Goal: Task Accomplishment & Management: Manage account settings

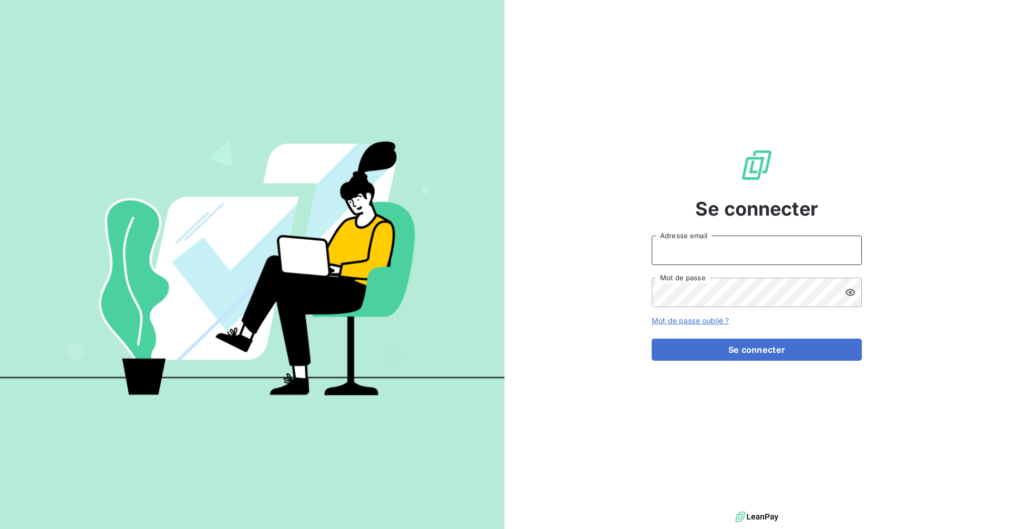
click at [740, 256] on input "Adresse email" at bounding box center [757, 249] width 210 height 29
type input "[EMAIL_ADDRESS][DOMAIN_NAME]"
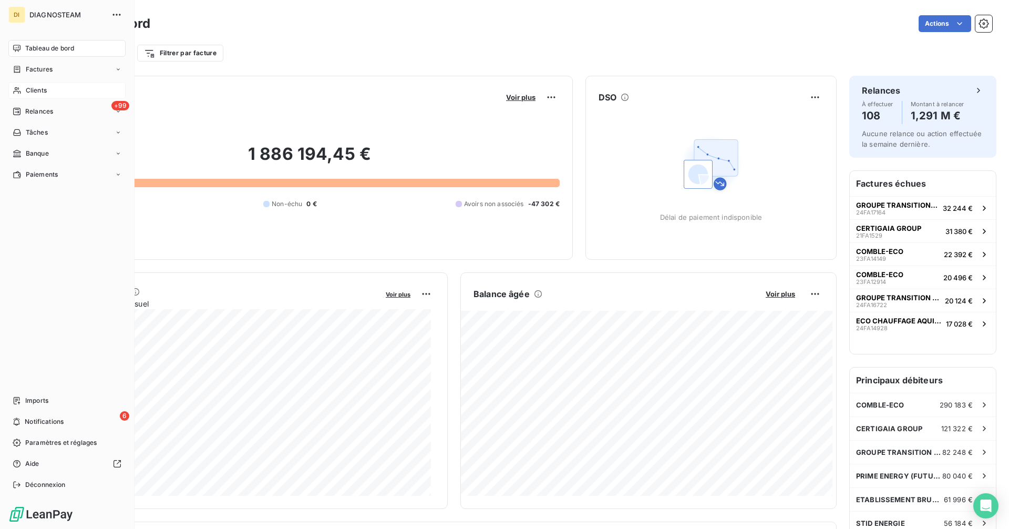
click at [26, 87] on span "Clients" at bounding box center [36, 90] width 21 height 9
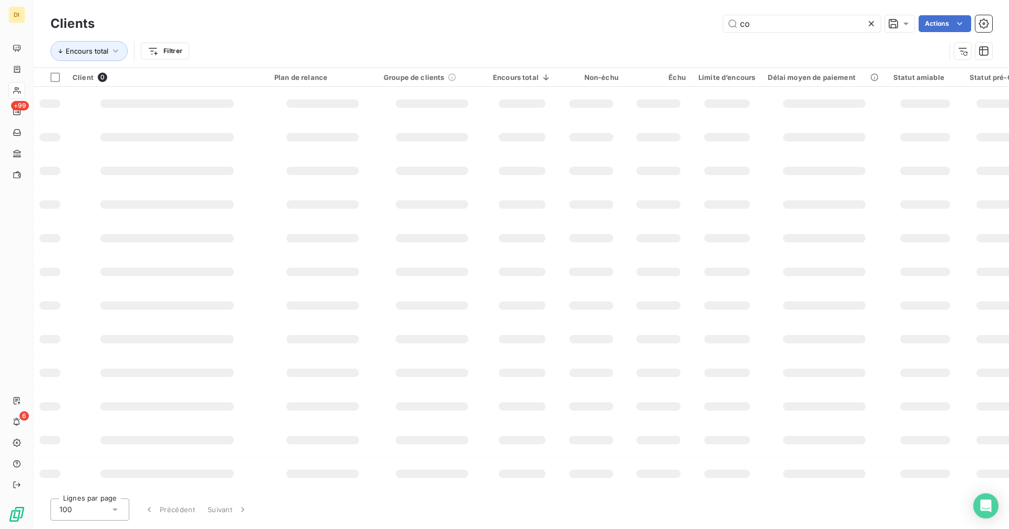
type input "c"
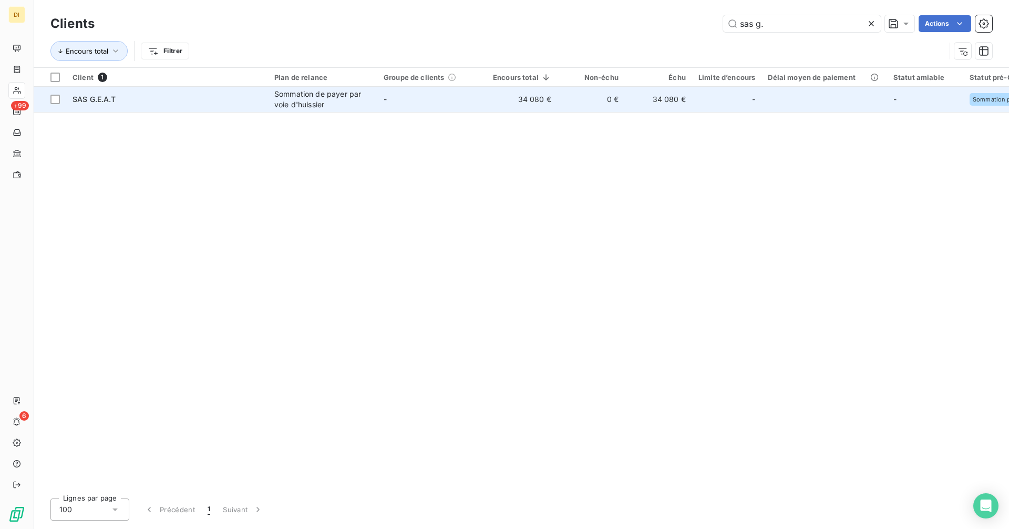
type input "sas g."
click at [499, 100] on td "34 080 €" at bounding box center [522, 99] width 71 height 25
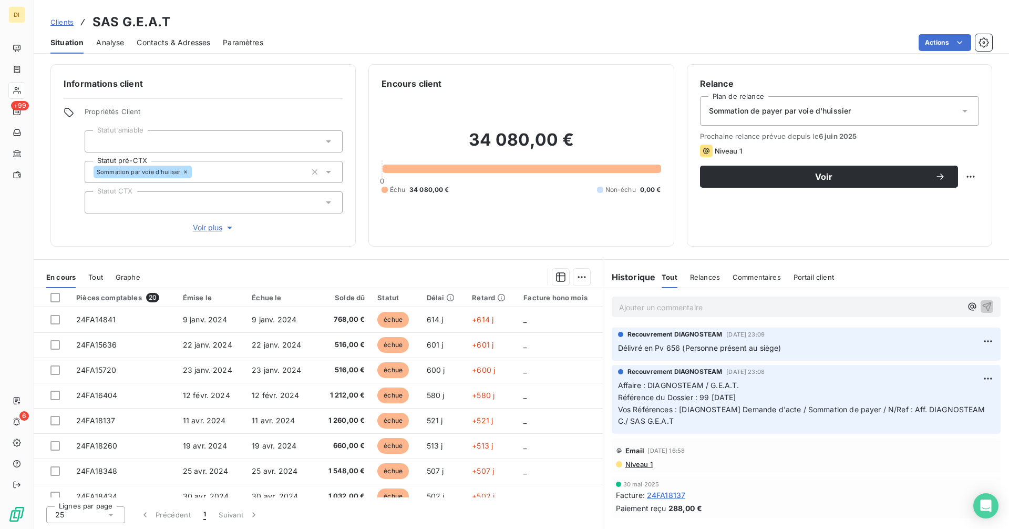
click at [184, 35] on div "Contacts & Adresses" at bounding box center [174, 43] width 74 height 22
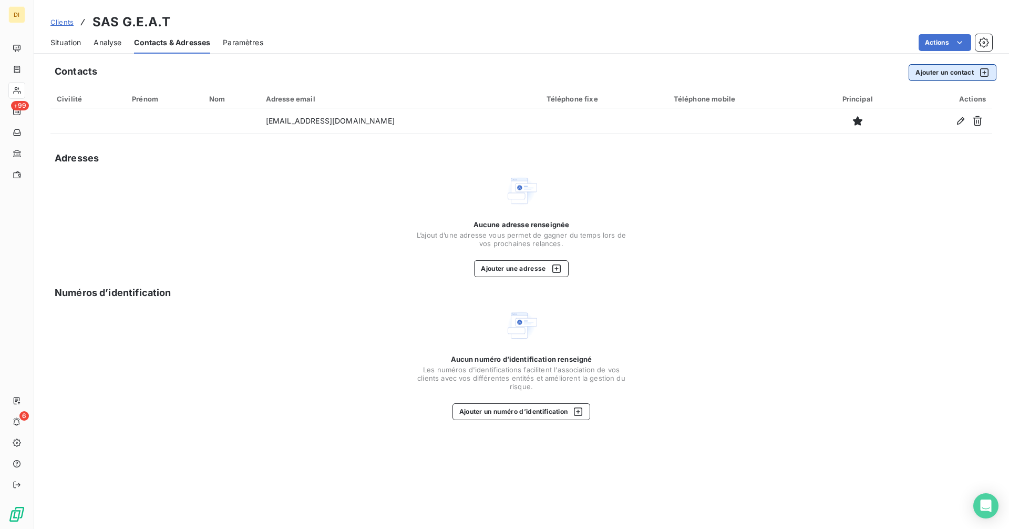
click at [938, 70] on button "Ajouter un contact" at bounding box center [953, 72] width 88 height 17
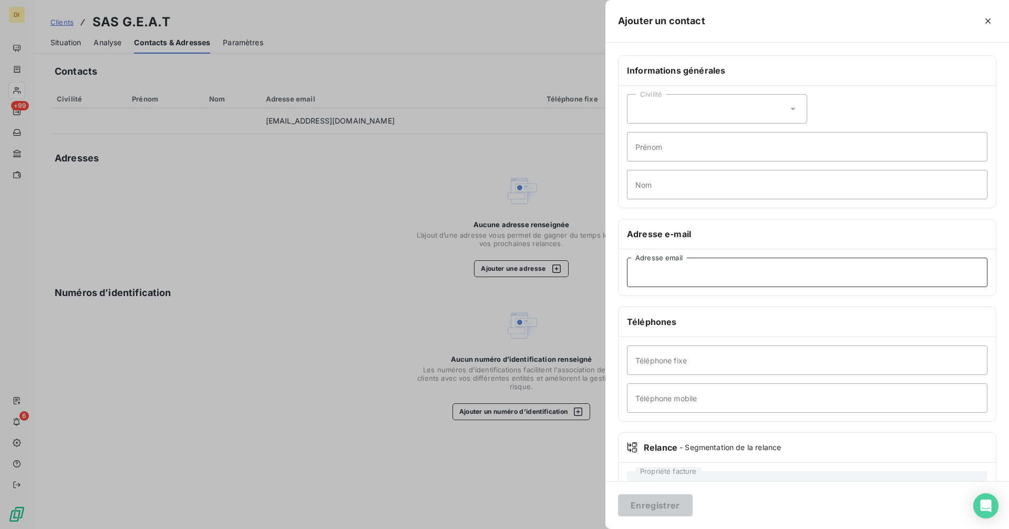
click at [681, 280] on input "Adresse email" at bounding box center [807, 272] width 361 height 29
paste input "[EMAIL_ADDRESS][DOMAIN_NAME]"
type input "[EMAIL_ADDRESS][DOMAIN_NAME]"
click at [661, 501] on button "Enregistrer" at bounding box center [655, 505] width 75 height 22
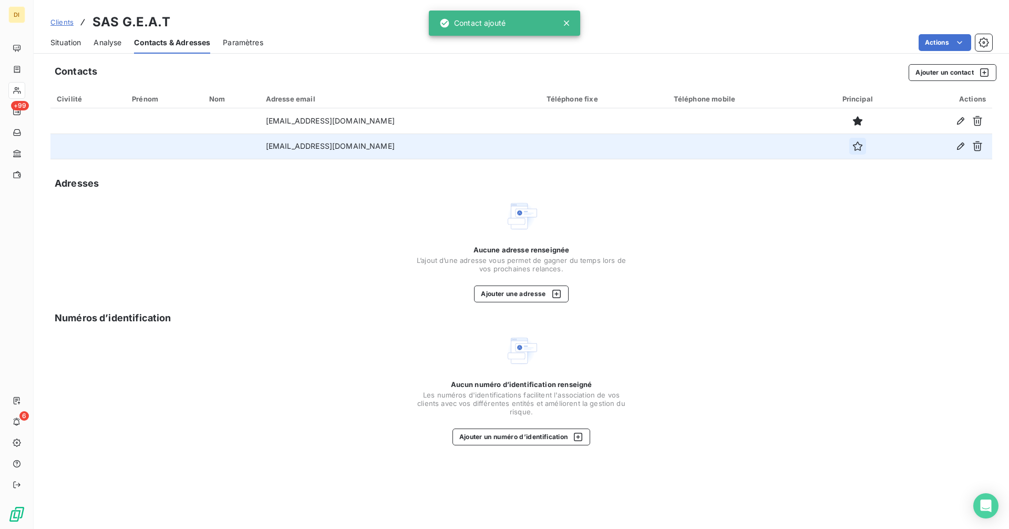
click at [852, 143] on icon "button" at bounding box center [857, 146] width 11 height 11
click at [70, 37] on span "Situation" at bounding box center [65, 42] width 30 height 11
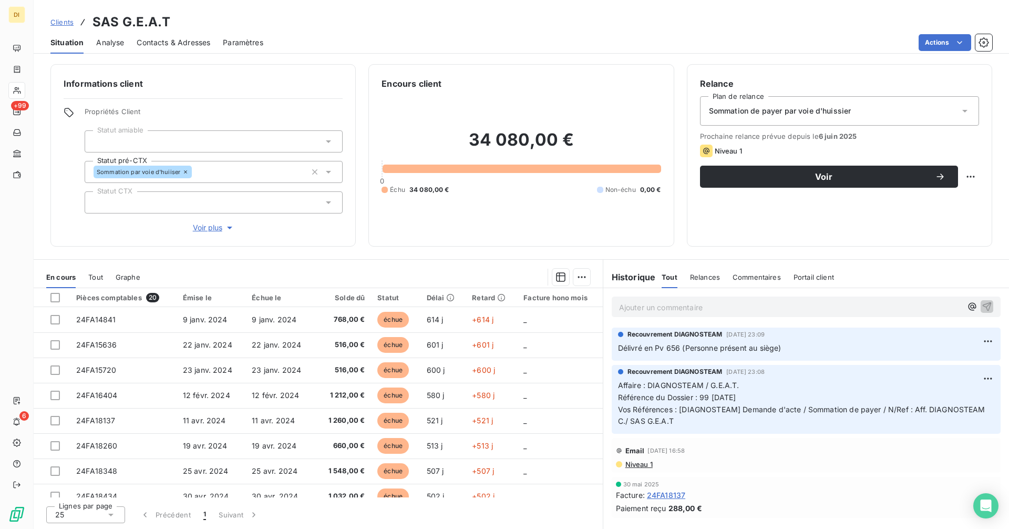
click at [777, 116] on div "Sommation de payer par voie d'huissier" at bounding box center [839, 110] width 279 height 29
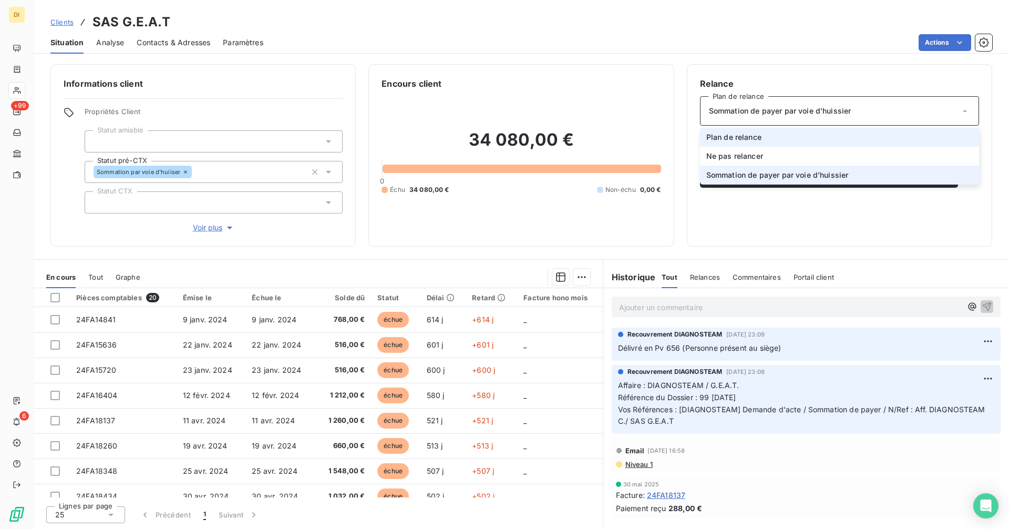
click at [781, 132] on li "Plan de relance" at bounding box center [839, 137] width 279 height 19
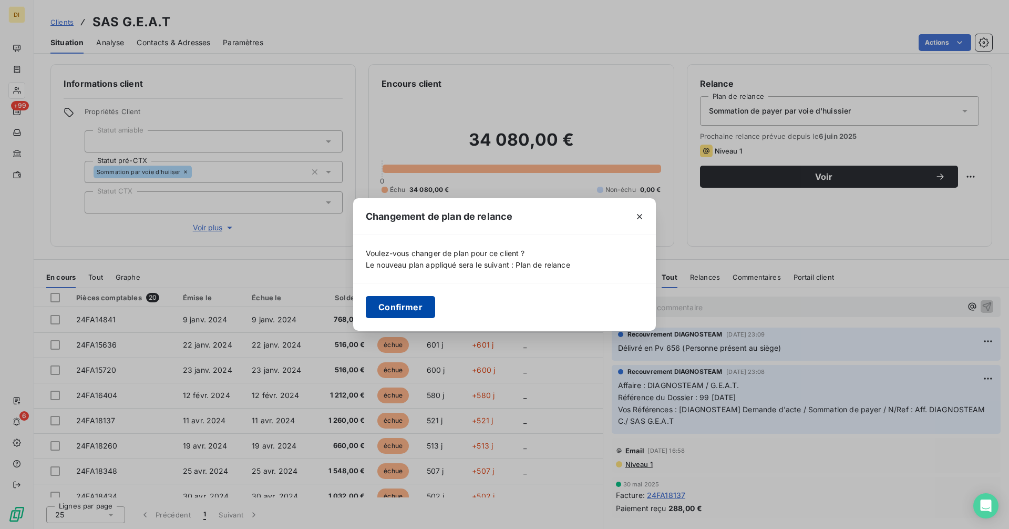
click at [407, 307] on button "Confirmer" at bounding box center [400, 307] width 69 height 22
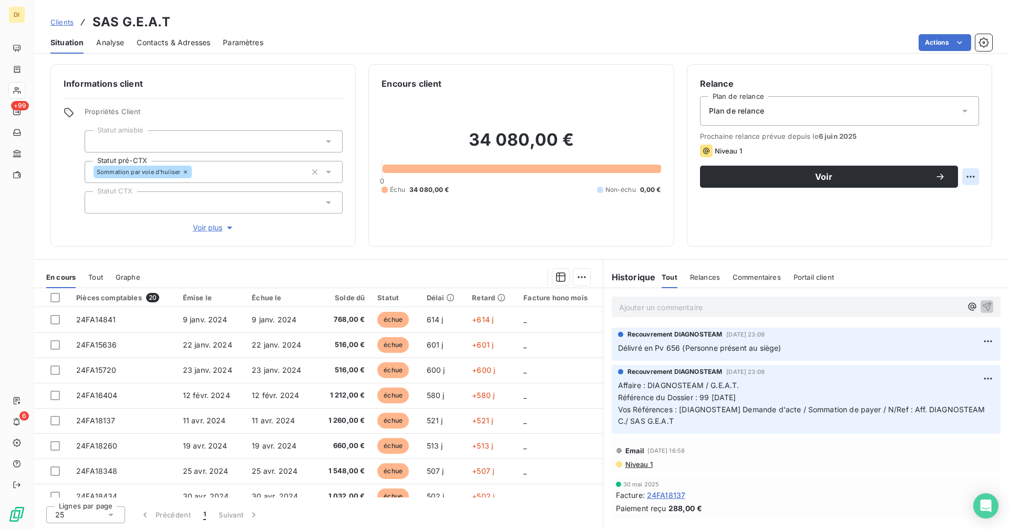
click at [971, 172] on html "DI +99 6 Clients SAS G.E.A.T Situation Analyse Contacts & Adresses Paramètres A…" at bounding box center [504, 264] width 1009 height 529
click at [920, 203] on div "Replanifier cette action" at bounding box center [927, 199] width 94 height 17
select select "8"
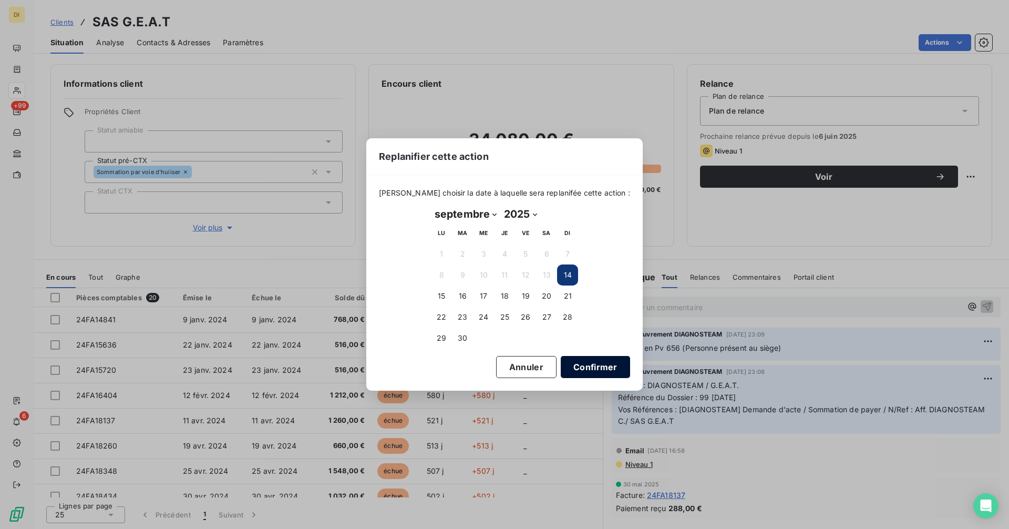
click at [589, 367] on button "Confirmer" at bounding box center [595, 367] width 69 height 22
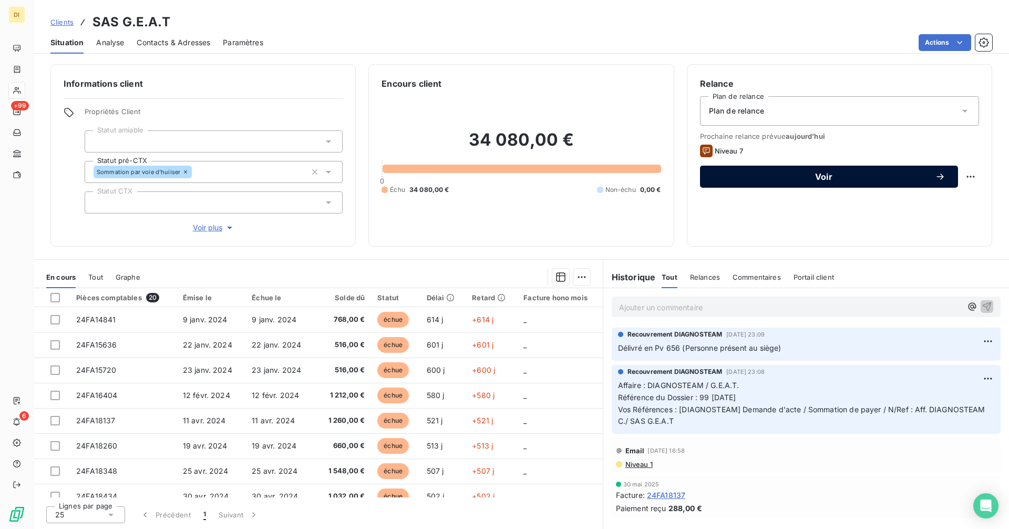
click at [793, 180] on span "Voir" at bounding box center [824, 176] width 222 height 8
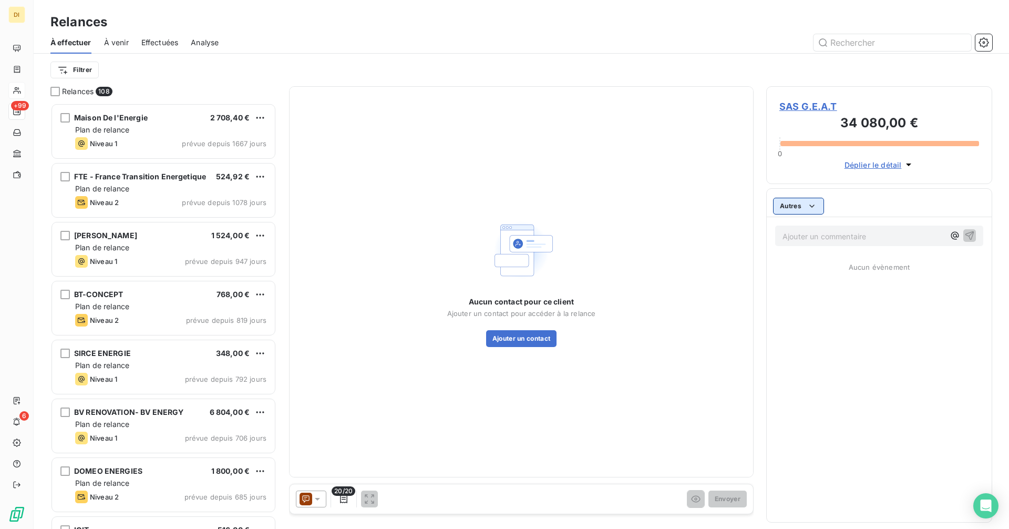
scroll to position [418, 218]
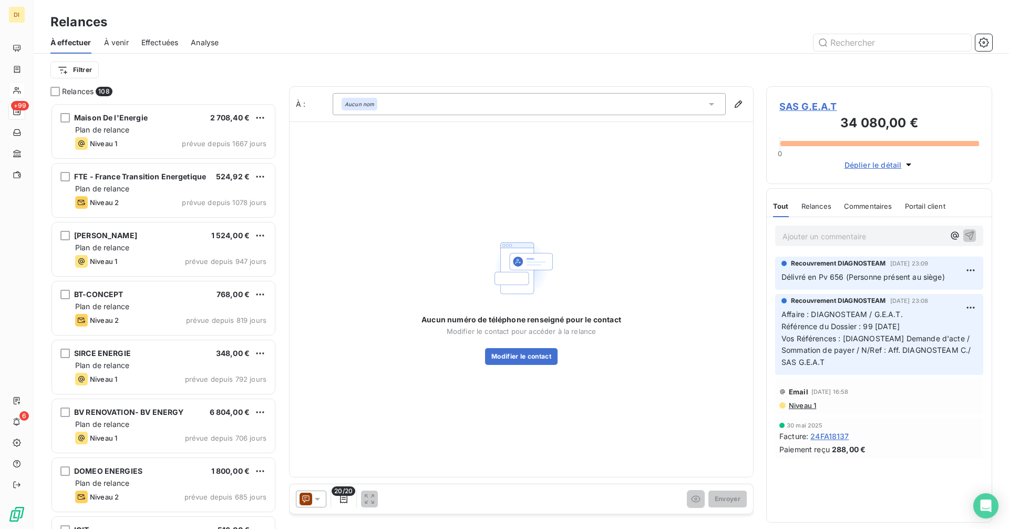
click at [312, 501] on icon at bounding box center [317, 498] width 11 height 11
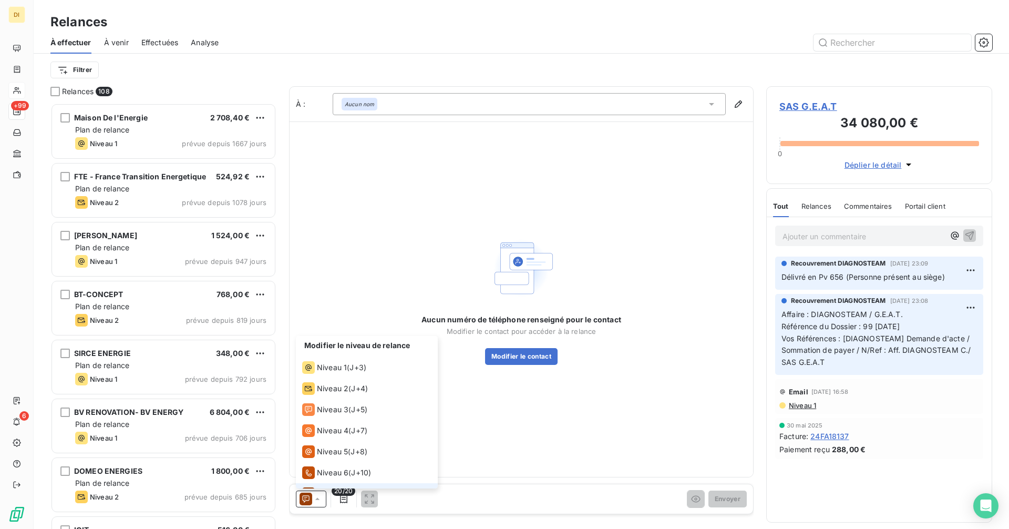
scroll to position [16, 0]
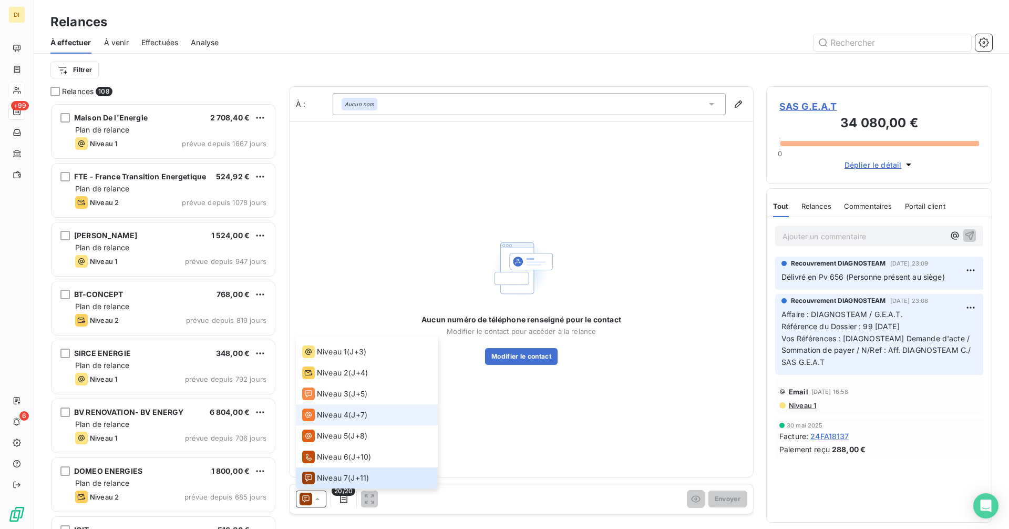
click at [321, 417] on span "Niveau 4" at bounding box center [333, 414] width 32 height 11
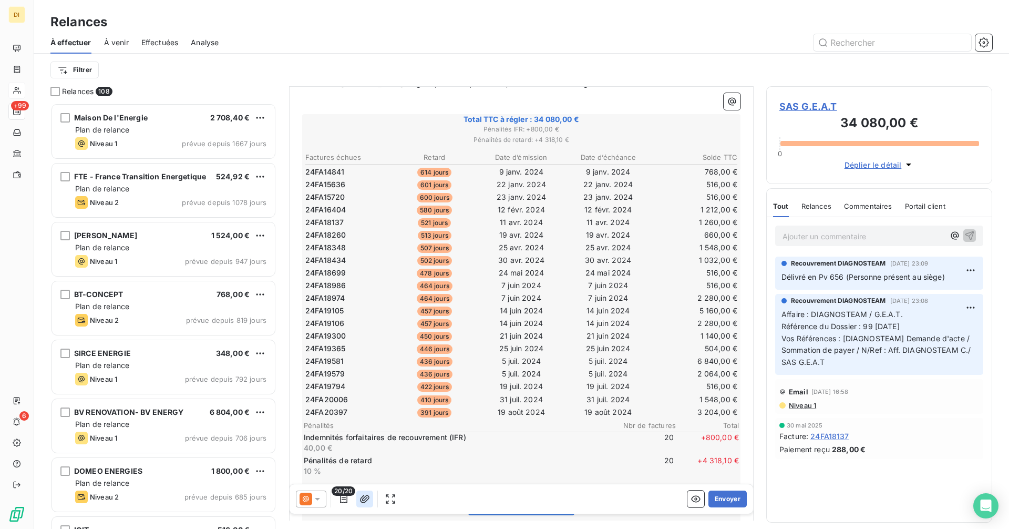
click at [367, 501] on icon "button" at bounding box center [364, 498] width 11 height 11
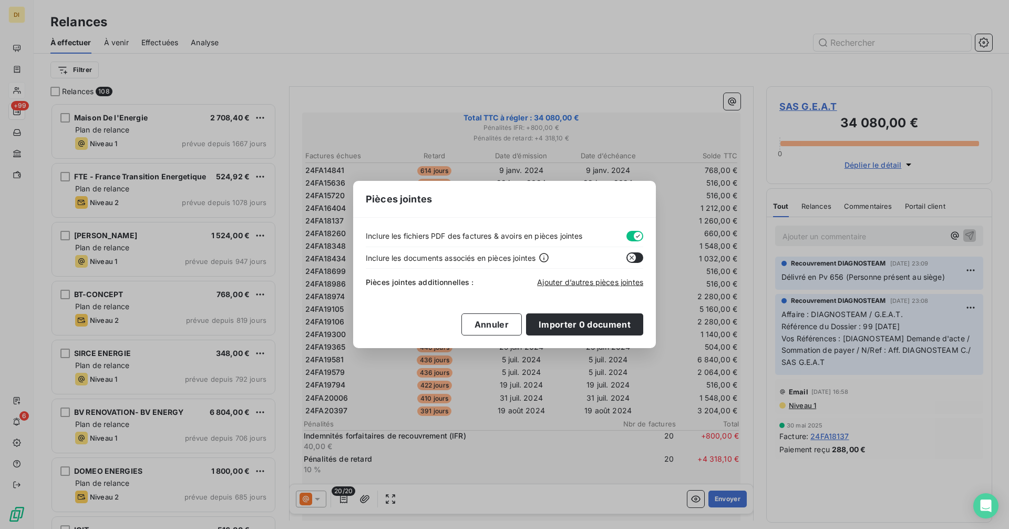
scroll to position [613, 0]
click at [635, 235] on icon "button" at bounding box center [638, 236] width 8 height 8
click at [575, 277] on div "Ajouter d’autres pièces jointes" at bounding box center [590, 282] width 106 height 11
click at [574, 281] on span "Ajouter d’autres pièces jointes" at bounding box center [590, 281] width 106 height 9
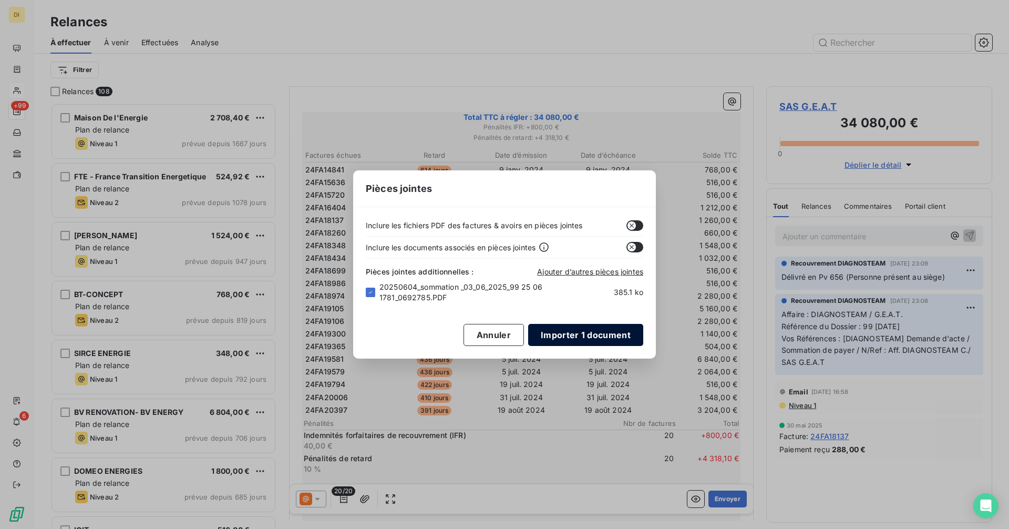
click at [583, 339] on button "Importer 1 document" at bounding box center [585, 335] width 115 height 22
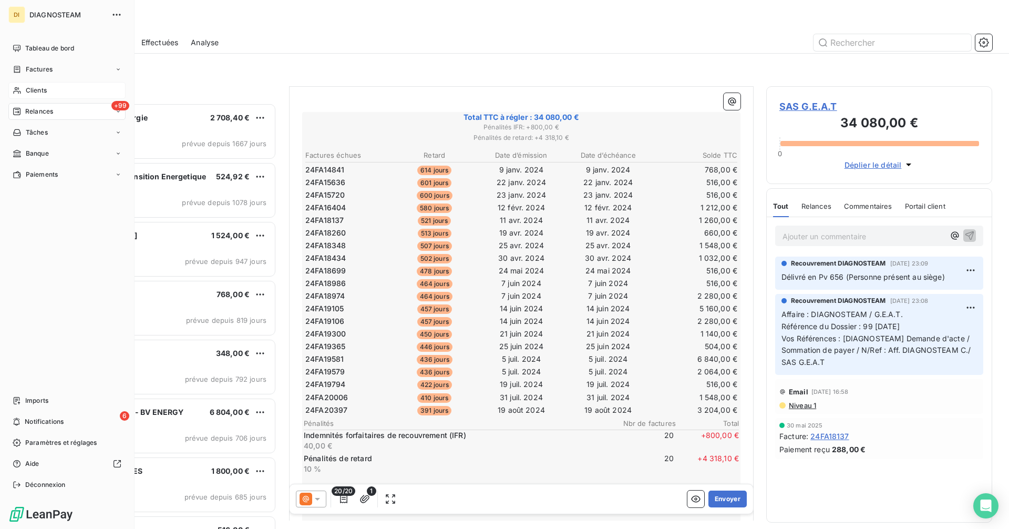
click at [31, 87] on span "Clients" at bounding box center [36, 90] width 21 height 9
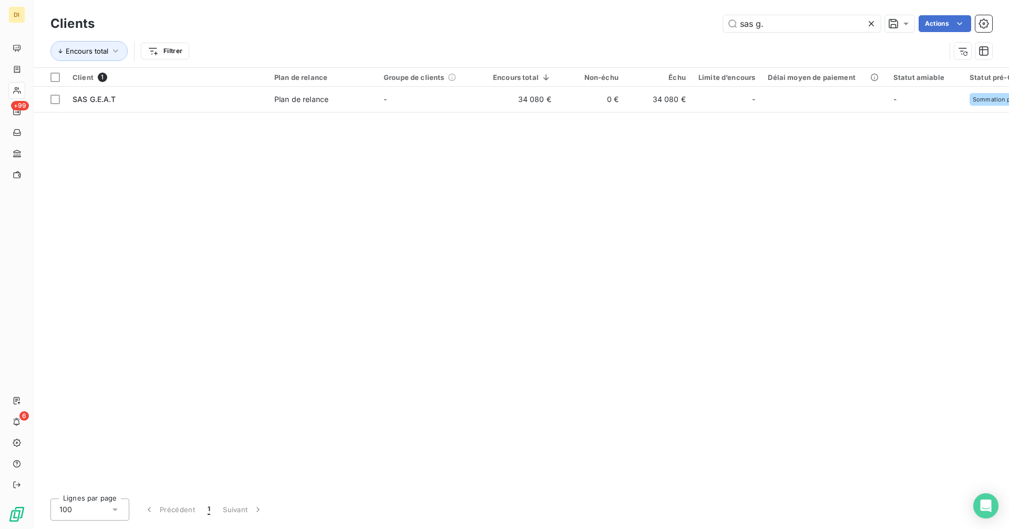
click at [788, 26] on input "sas g." at bounding box center [802, 23] width 158 height 17
drag, startPoint x: 719, startPoint y: 33, endPoint x: 614, endPoint y: 38, distance: 105.2
click at [611, 37] on div "Clients sas g. Actions Encours total Filtrer" at bounding box center [521, 40] width 942 height 55
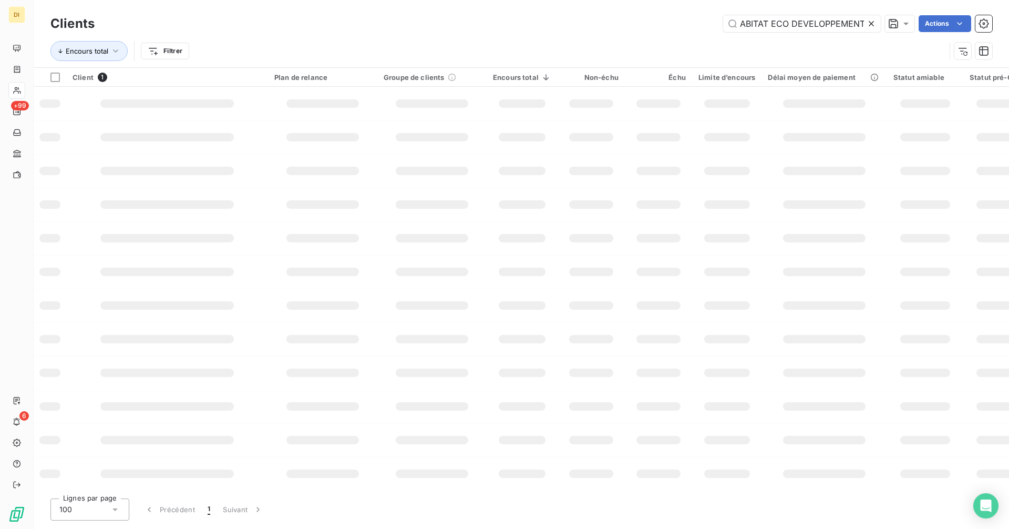
type input "SAS HABITAT ECO DEVELOPPEMENT"
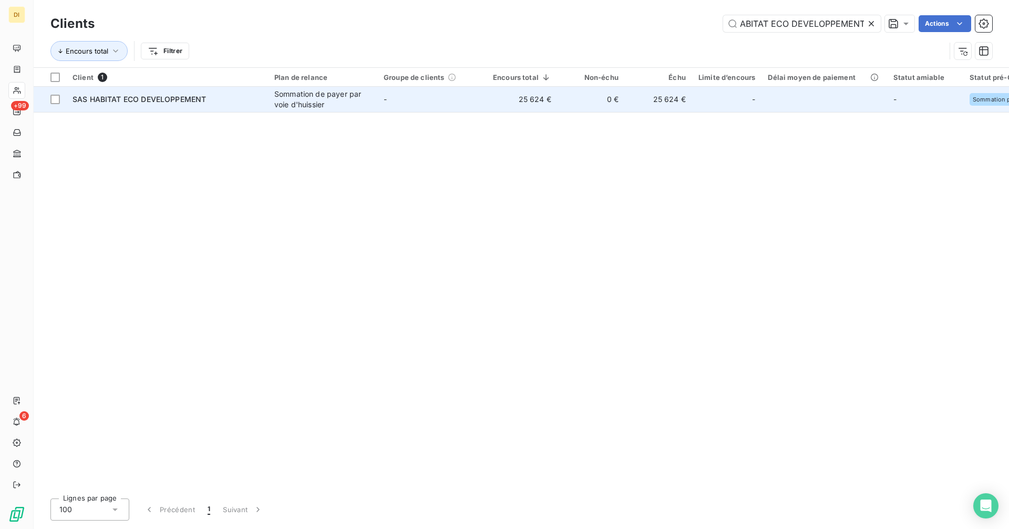
click at [349, 107] on div "Sommation de payer par voie d'huissier" at bounding box center [322, 99] width 97 height 21
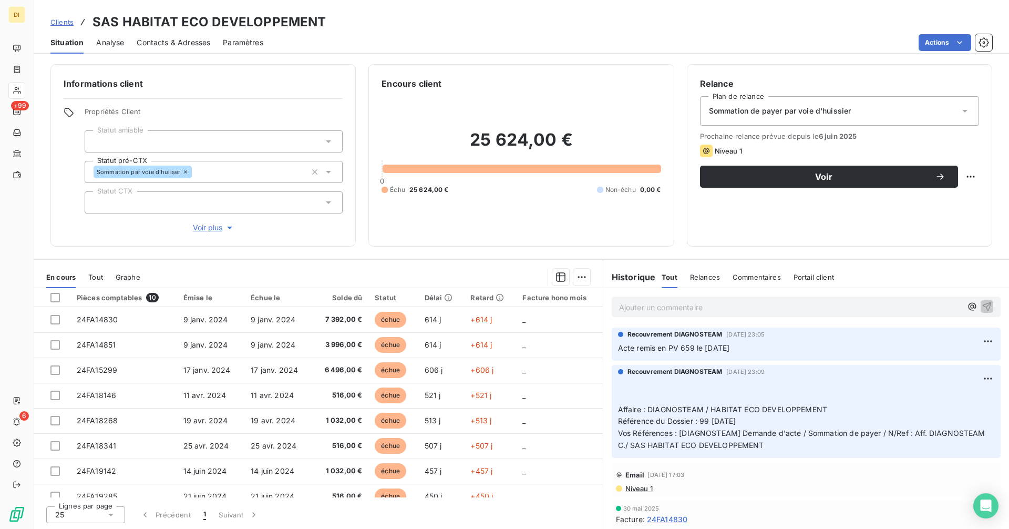
click at [179, 42] on span "Contacts & Adresses" at bounding box center [174, 42] width 74 height 11
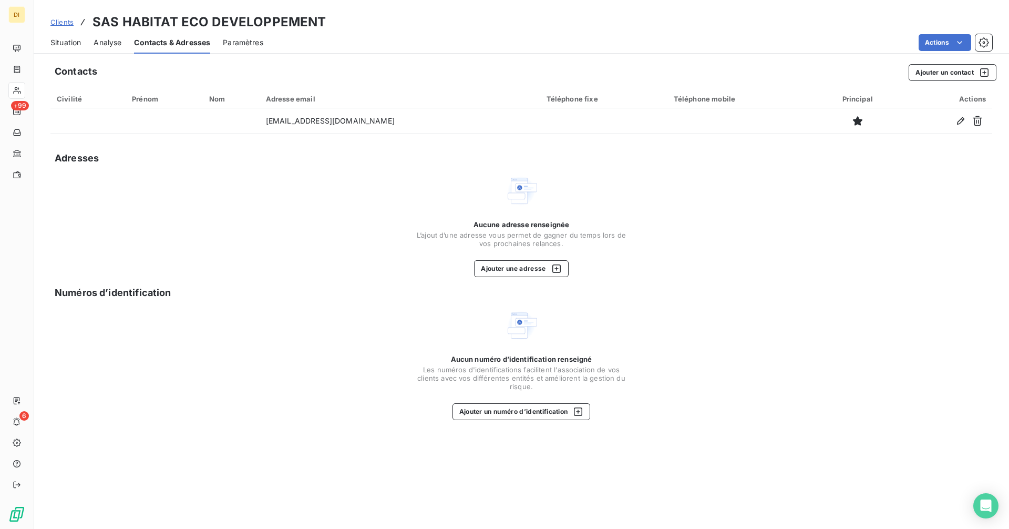
click at [72, 38] on span "Situation" at bounding box center [65, 42] width 30 height 11
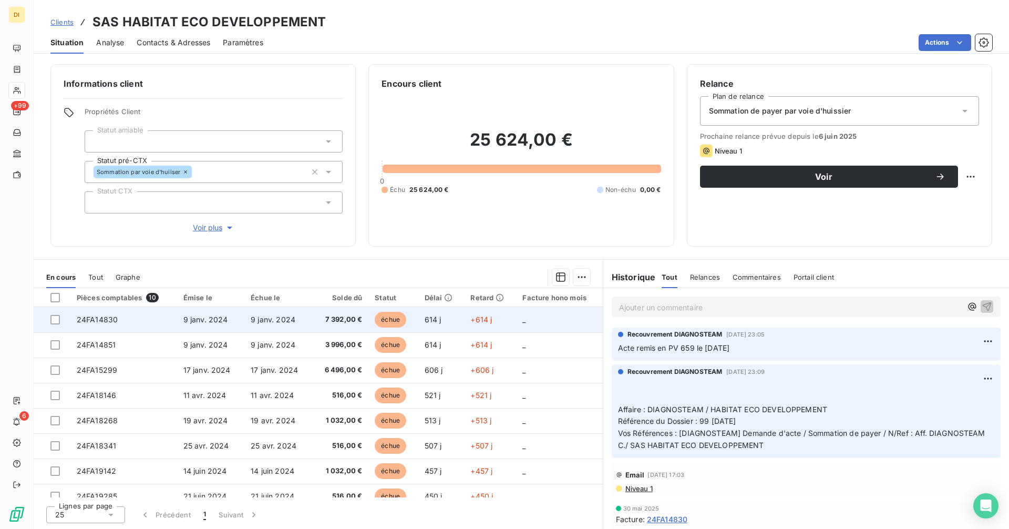
click at [165, 329] on td "24FA14830" at bounding box center [123, 319] width 107 height 25
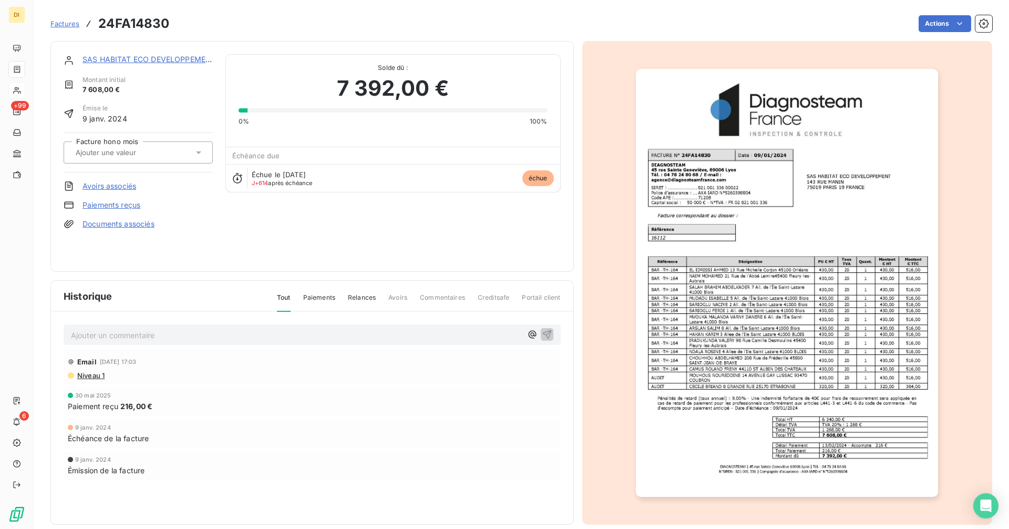
click at [143, 22] on h3 "24FA14830" at bounding box center [133, 23] width 71 height 19
copy h3 "24FA14830"
click at [166, 58] on link "SAS HABITAT ECO DEVELOPPEMENT" at bounding box center [149, 59] width 133 height 9
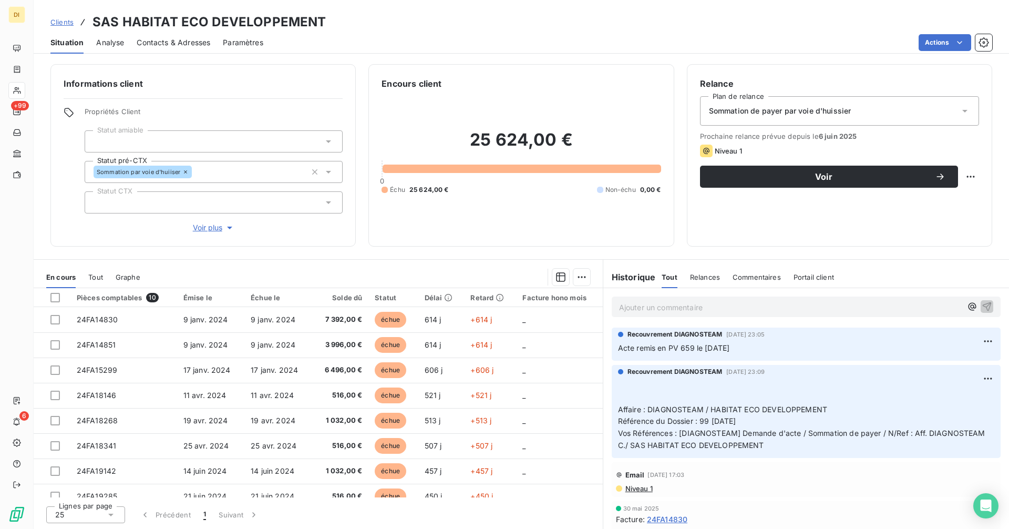
drag, startPoint x: 184, startPoint y: 41, endPoint x: 192, endPoint y: 43, distance: 7.7
click at [184, 41] on span "Contacts & Adresses" at bounding box center [174, 42] width 74 height 11
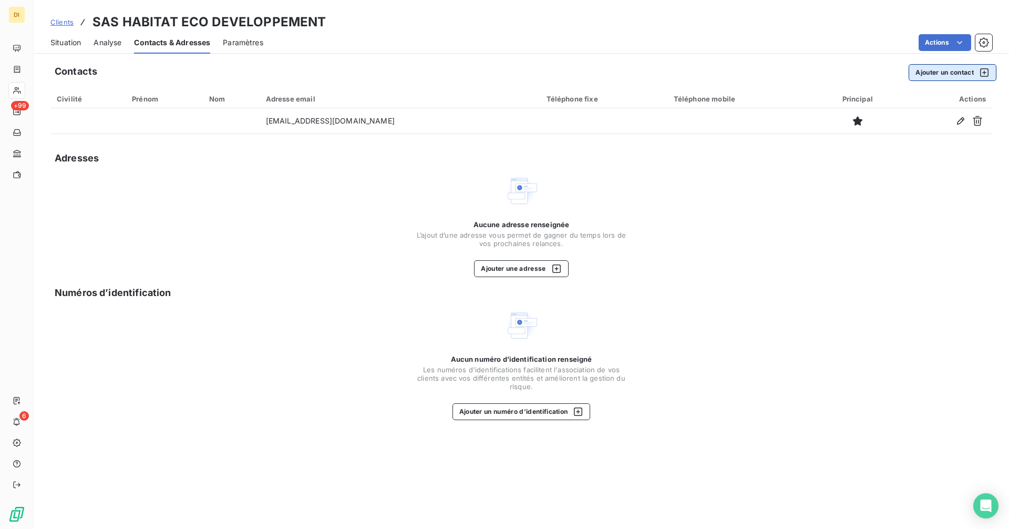
click at [939, 70] on button "Ajouter un contact" at bounding box center [953, 72] width 88 height 17
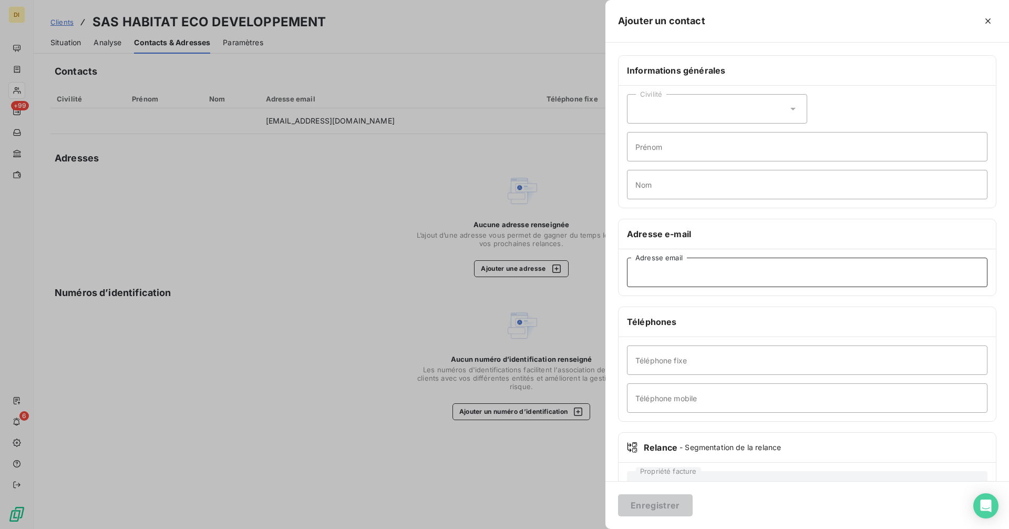
click at [727, 277] on input "Adresse email" at bounding box center [807, 272] width 361 height 29
paste input "[EMAIL_ADDRESS][DOMAIN_NAME]"
type input "[EMAIL_ADDRESS][DOMAIN_NAME]"
click at [655, 509] on button "Enregistrer" at bounding box center [655, 505] width 75 height 22
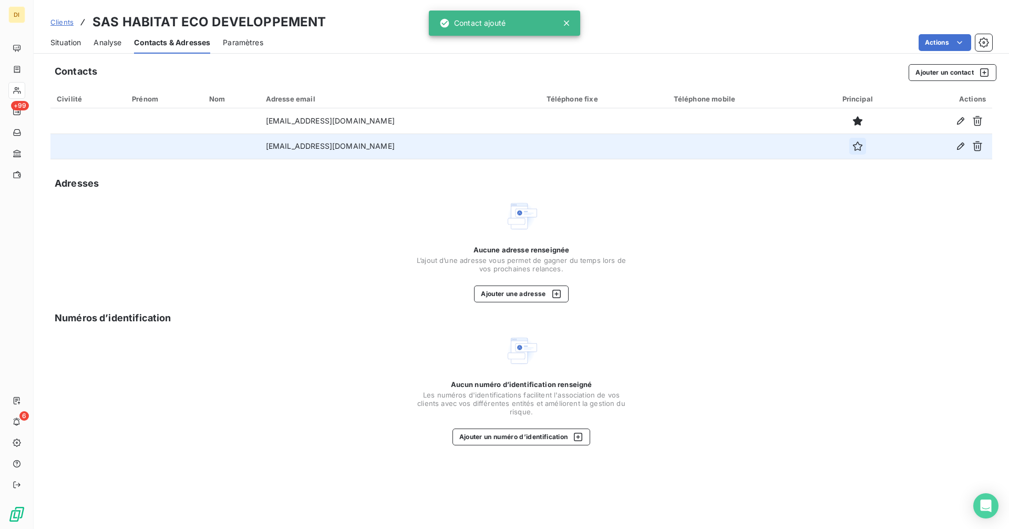
click at [853, 150] on icon "button" at bounding box center [857, 145] width 9 height 9
click at [64, 41] on span "Situation" at bounding box center [65, 42] width 30 height 11
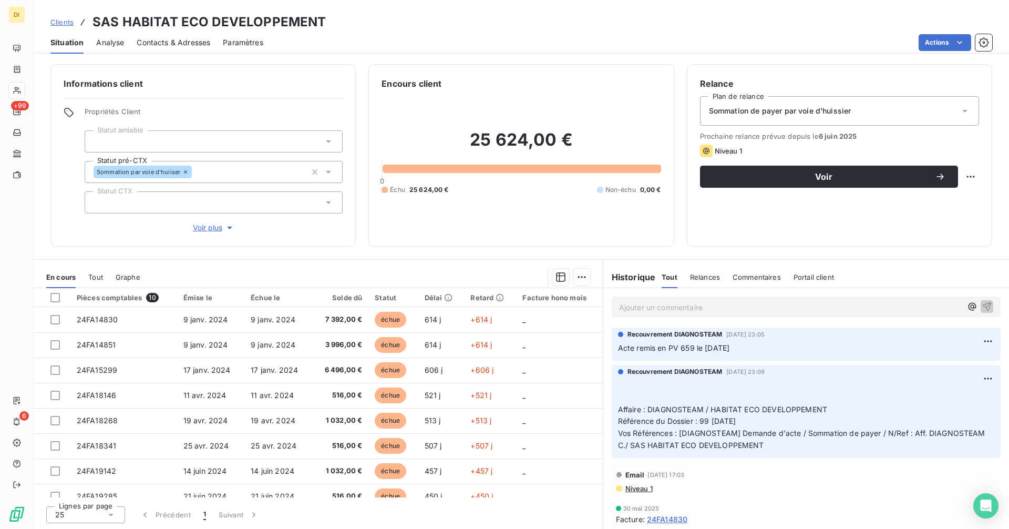
click at [884, 115] on div "Sommation de payer par voie d'huissier" at bounding box center [839, 110] width 279 height 29
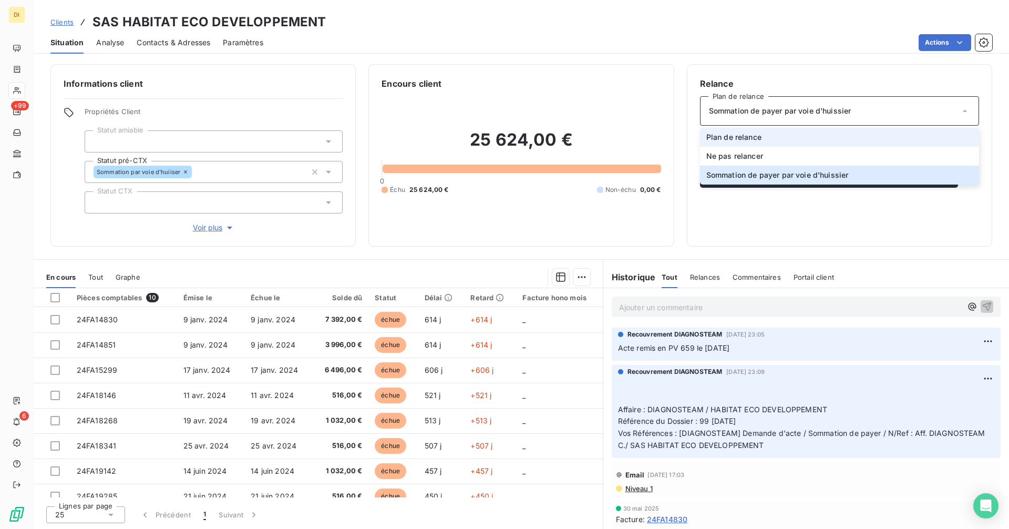
click at [860, 138] on li "Plan de relance" at bounding box center [839, 137] width 279 height 19
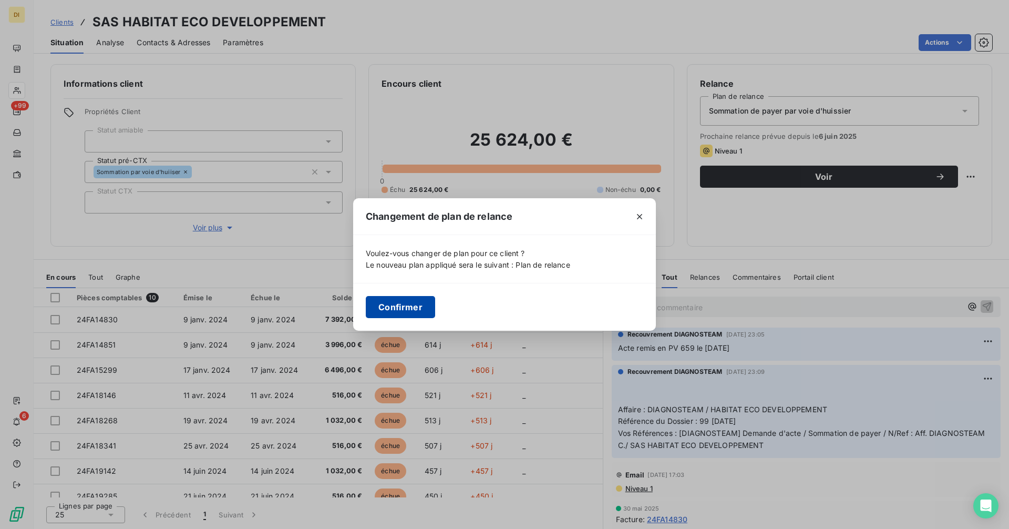
click at [391, 313] on button "Confirmer" at bounding box center [400, 307] width 69 height 22
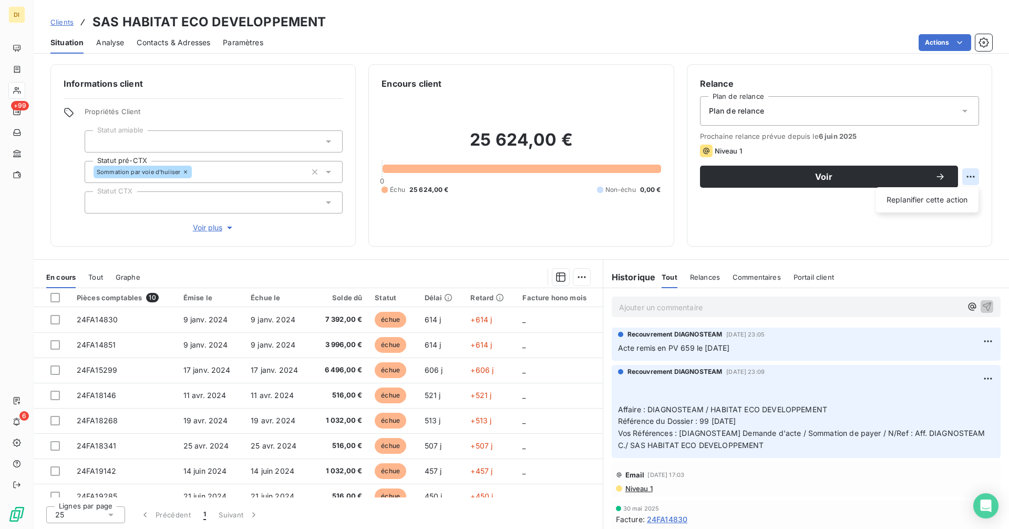
click at [972, 174] on html "DI +99 6 Clients SAS HABITAT ECO DEVELOPPEMENT Situation Analyse Contacts & Adr…" at bounding box center [504, 264] width 1009 height 529
click at [939, 193] on div "Replanifier cette action" at bounding box center [927, 199] width 94 height 17
select select "8"
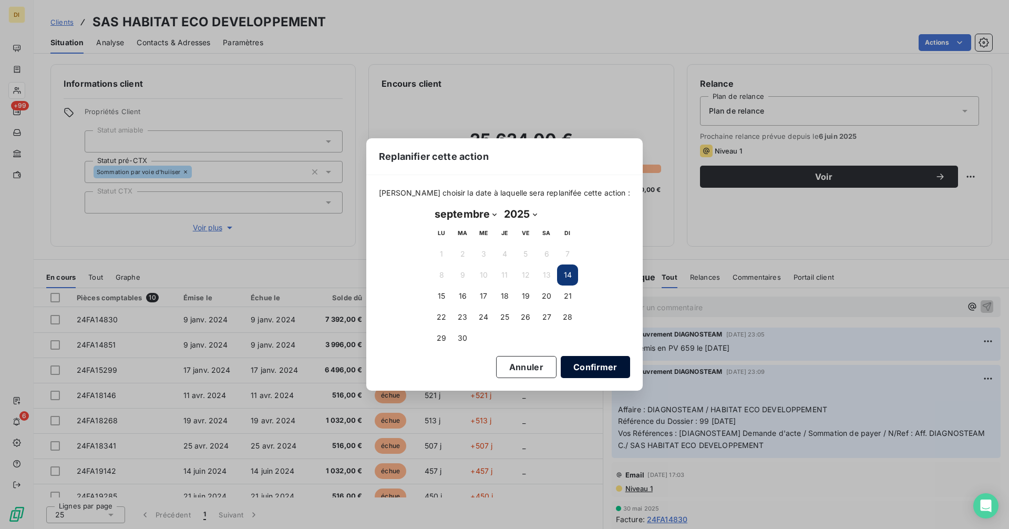
click at [598, 361] on button "Confirmer" at bounding box center [595, 367] width 69 height 22
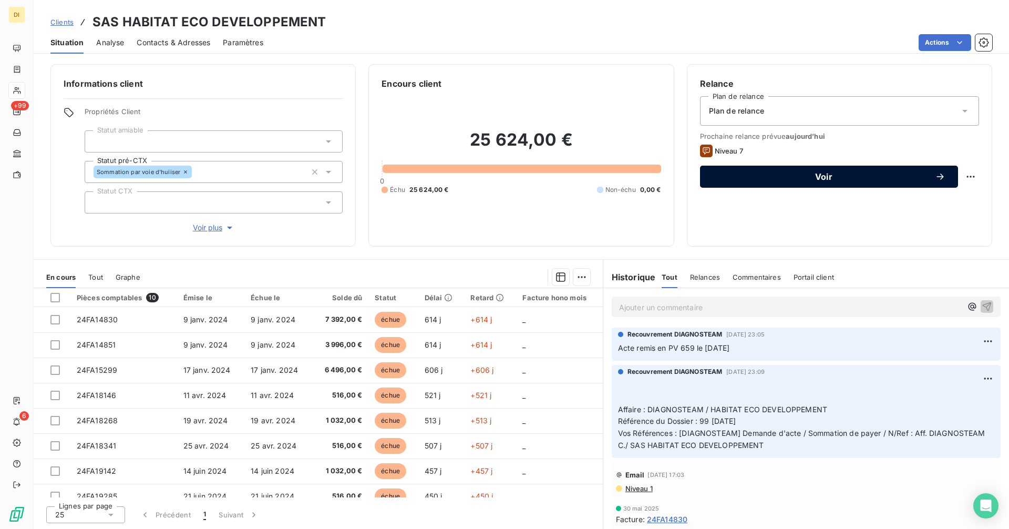
click at [854, 174] on span "Voir" at bounding box center [824, 176] width 222 height 8
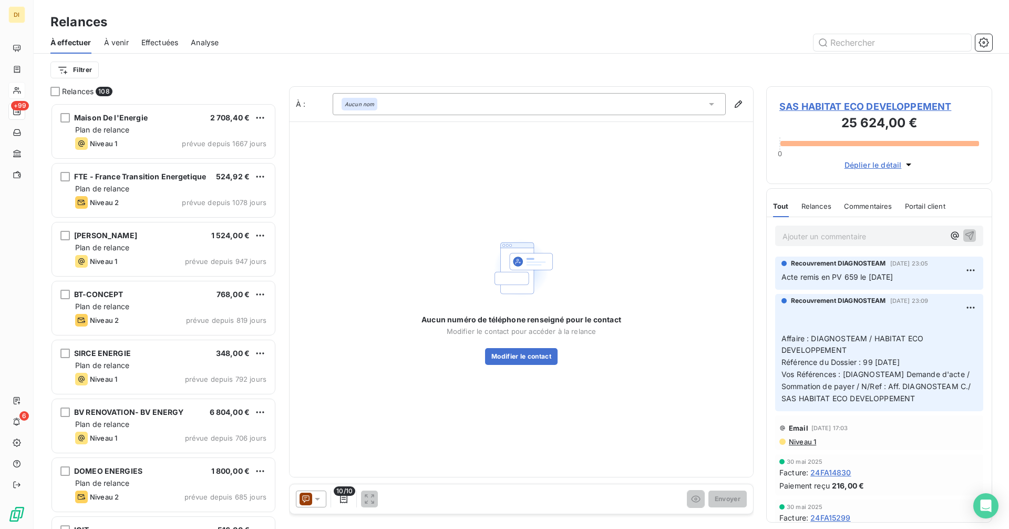
scroll to position [418, 218]
click at [322, 503] on div at bounding box center [311, 498] width 30 height 17
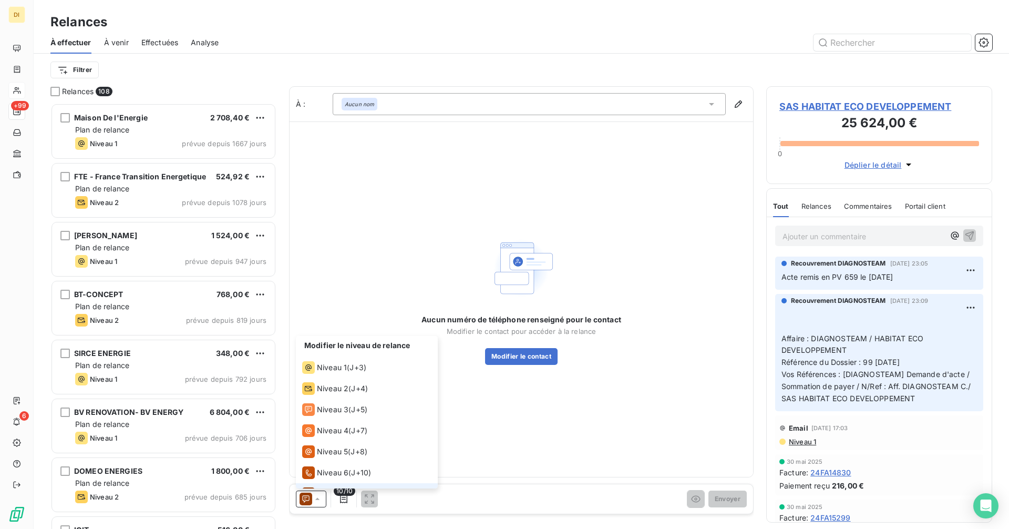
scroll to position [16, 0]
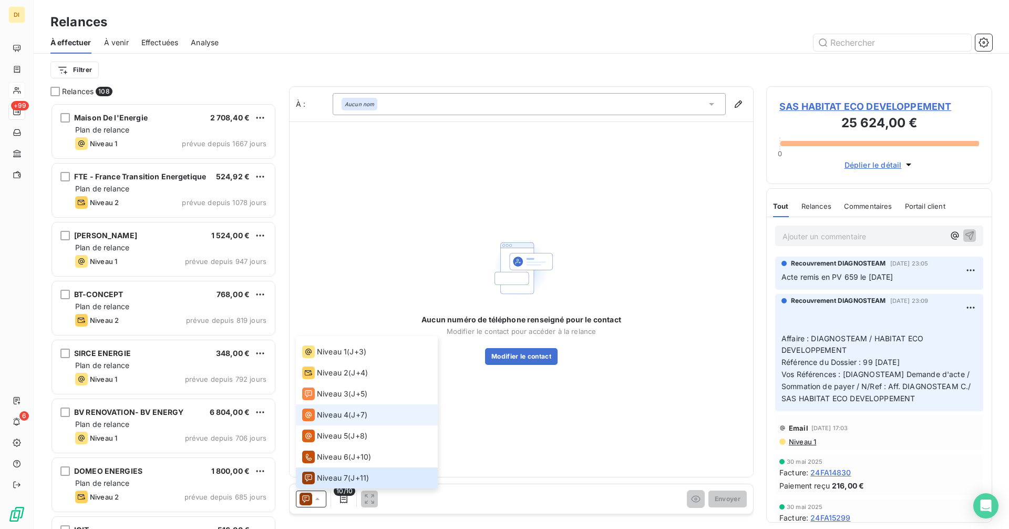
click at [344, 417] on span "Niveau 4" at bounding box center [333, 414] width 32 height 11
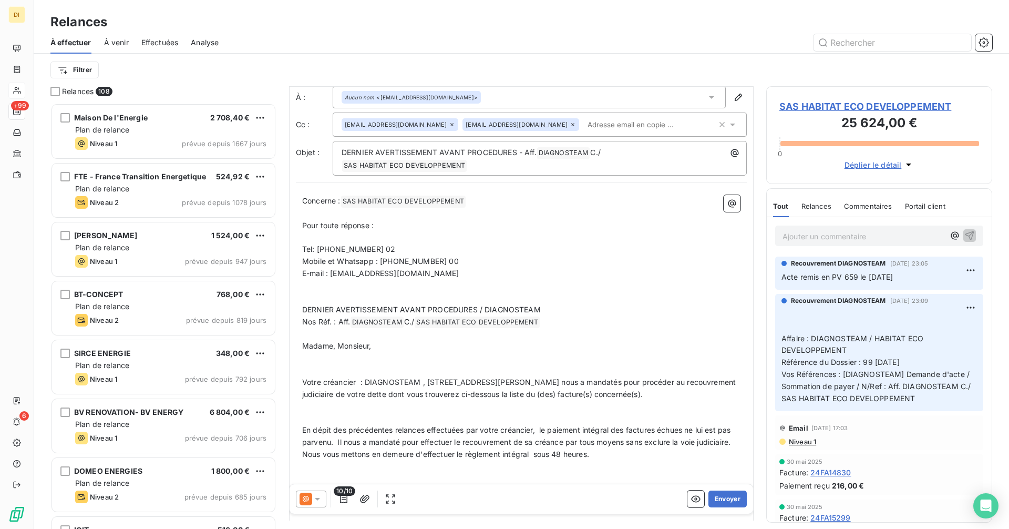
scroll to position [0, 0]
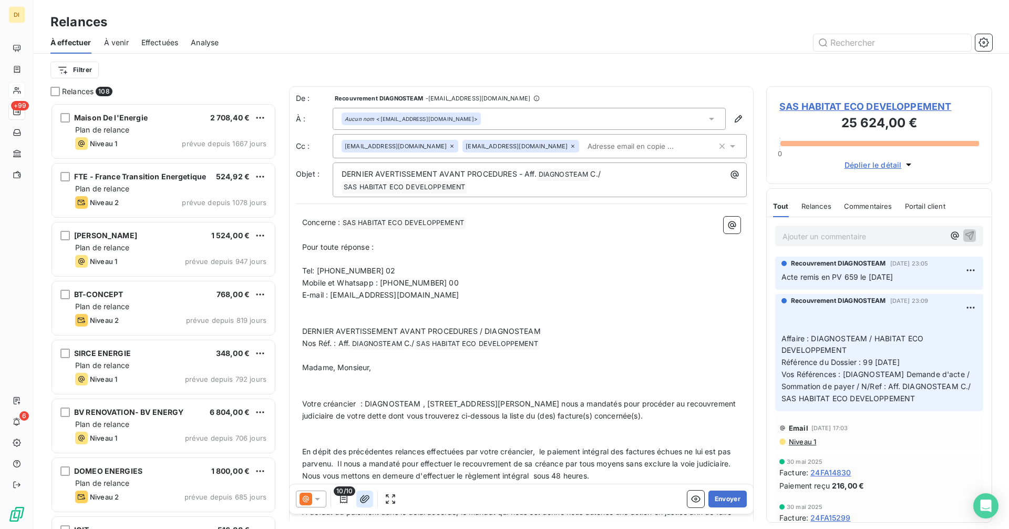
click at [364, 497] on icon "button" at bounding box center [364, 498] width 11 height 11
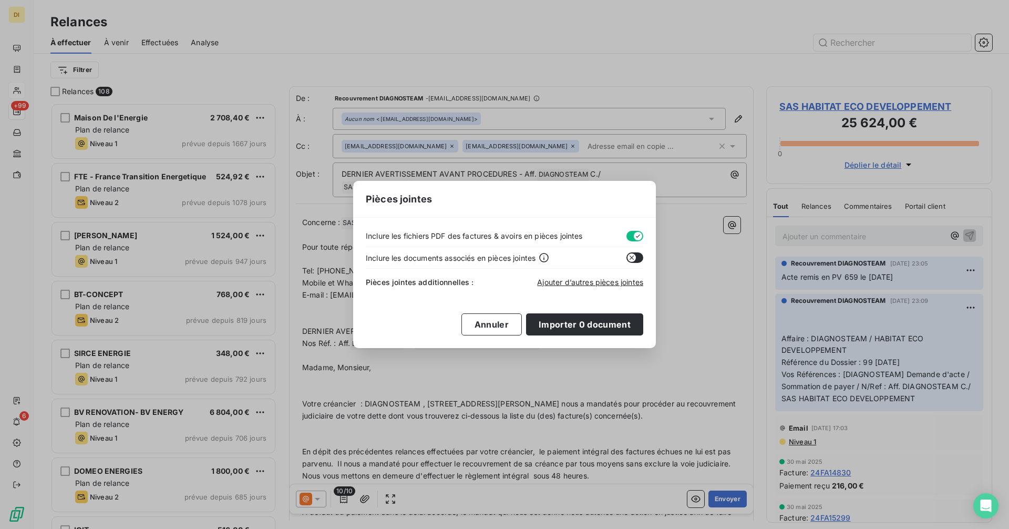
click at [635, 239] on icon "button" at bounding box center [638, 236] width 8 height 8
click at [588, 284] on span "Ajouter d’autres pièces jointes" at bounding box center [590, 281] width 106 height 9
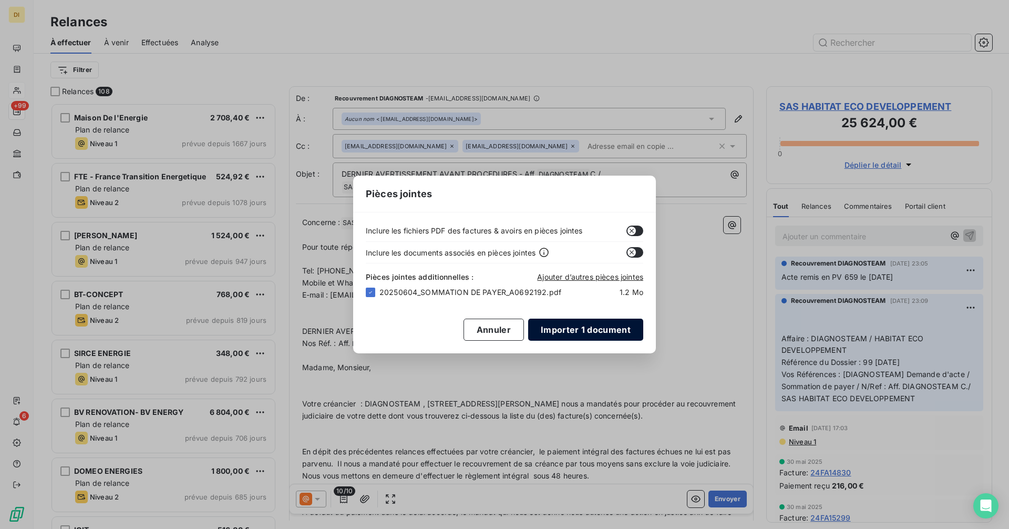
click at [602, 330] on button "Importer 1 document" at bounding box center [585, 329] width 115 height 22
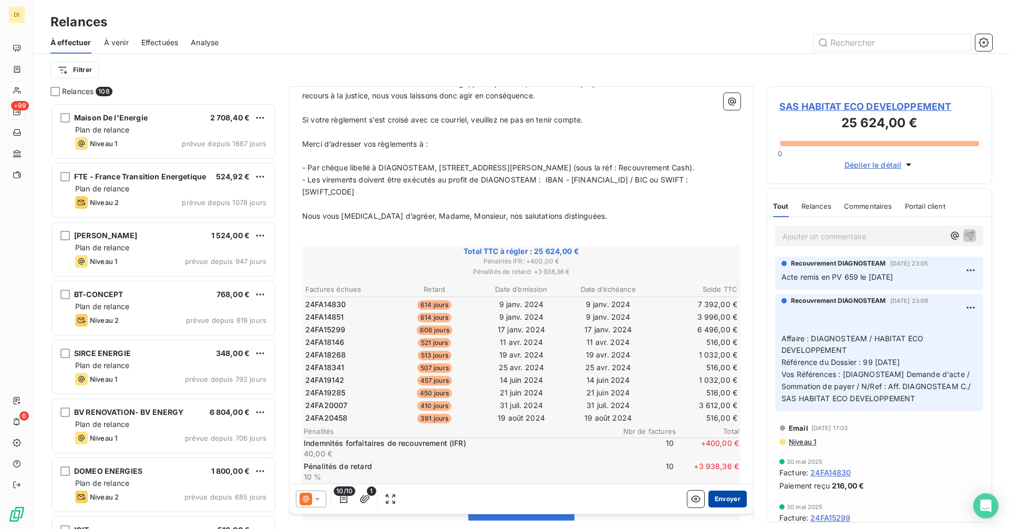
scroll to position [490, 0]
click at [712, 499] on button "Envoyer" at bounding box center [727, 498] width 38 height 17
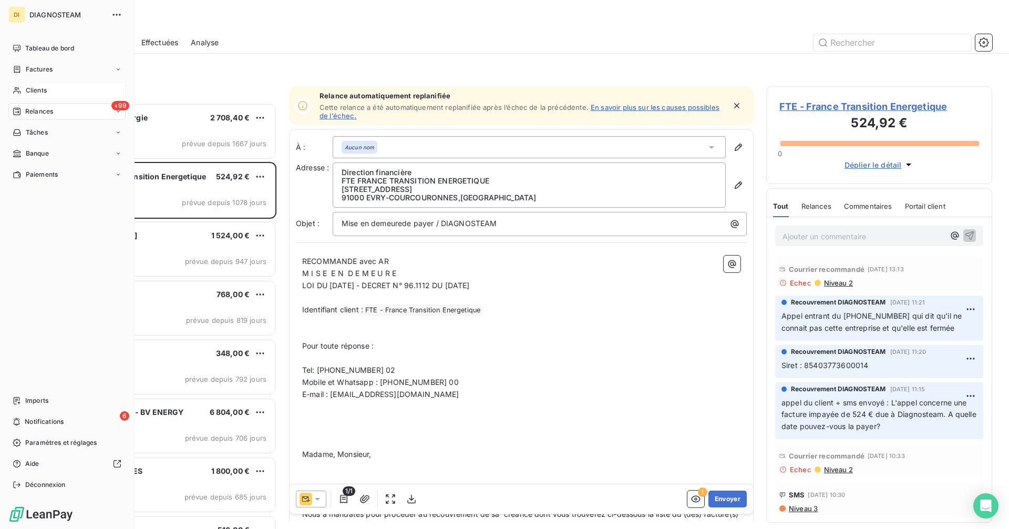
click at [26, 86] on span "Clients" at bounding box center [36, 90] width 21 height 9
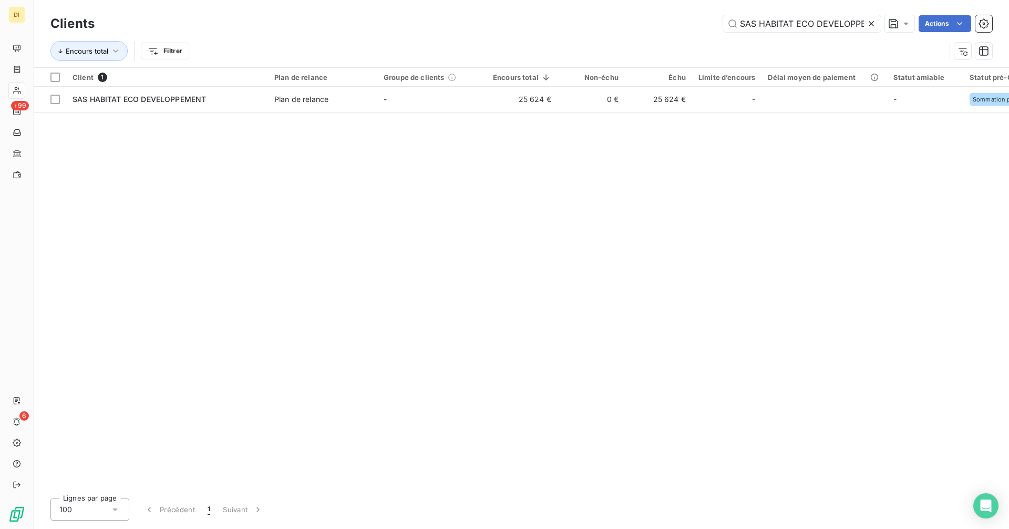
scroll to position [0, 25]
click at [867, 21] on icon at bounding box center [871, 23] width 11 height 11
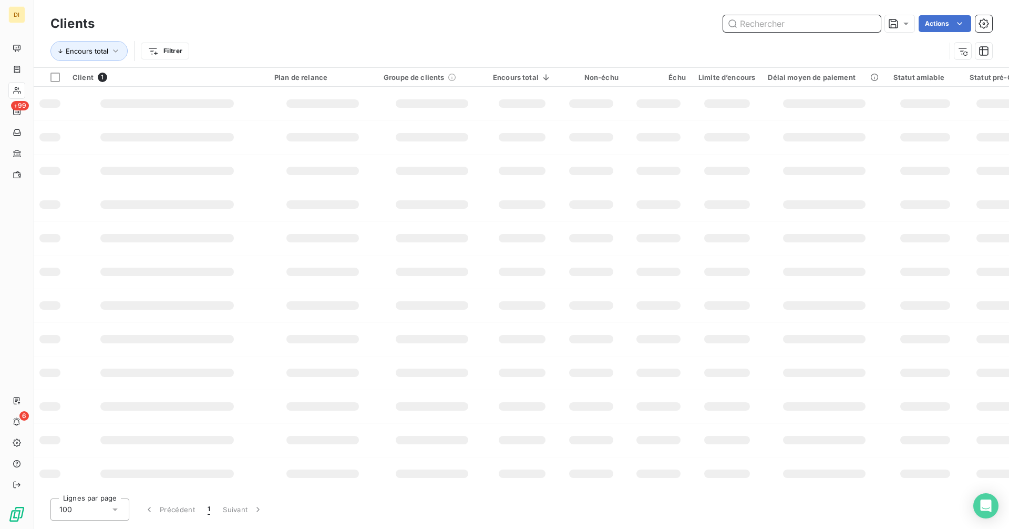
click at [851, 22] on input "text" at bounding box center [802, 23] width 158 height 17
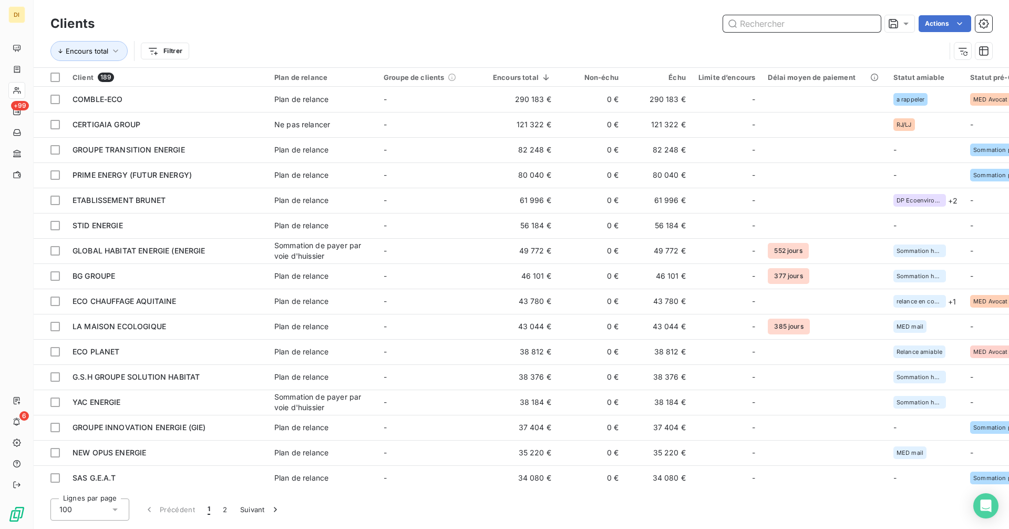
paste input "UFEN ENERGY"
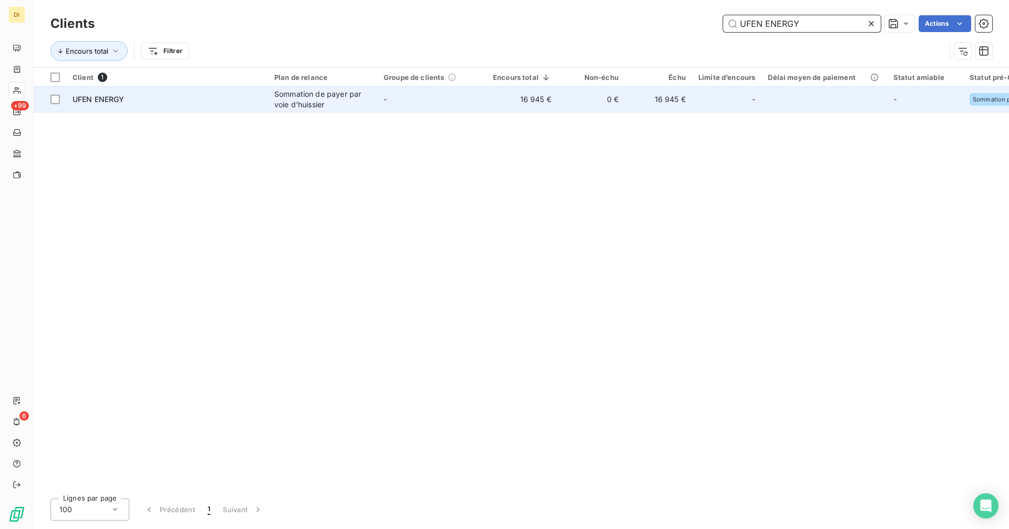
type input "UFEN ENERGY"
click at [314, 103] on div "Sommation de payer par voie d'huissier" at bounding box center [322, 99] width 97 height 21
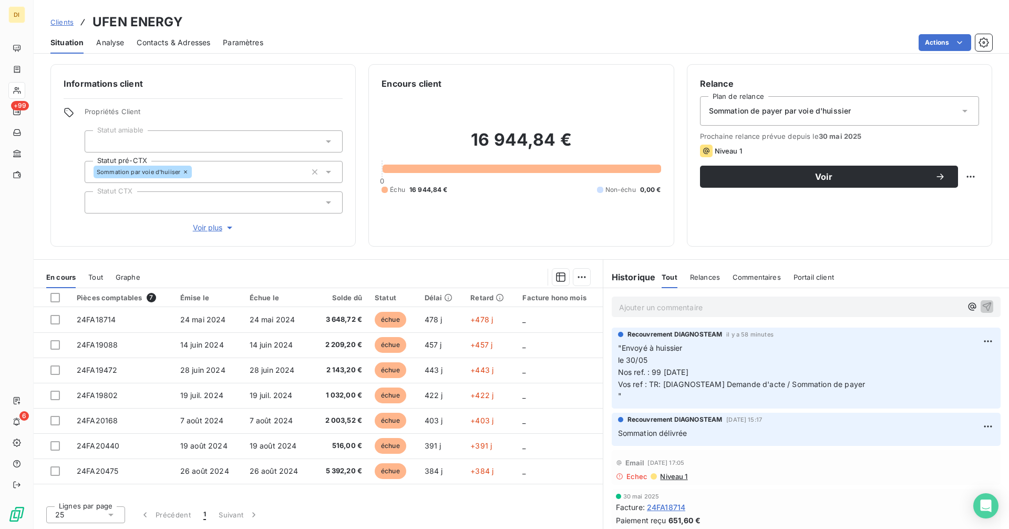
drag, startPoint x: 163, startPoint y: 43, endPoint x: 171, endPoint y: 52, distance: 11.9
click at [164, 43] on span "Contacts & Adresses" at bounding box center [174, 42] width 74 height 11
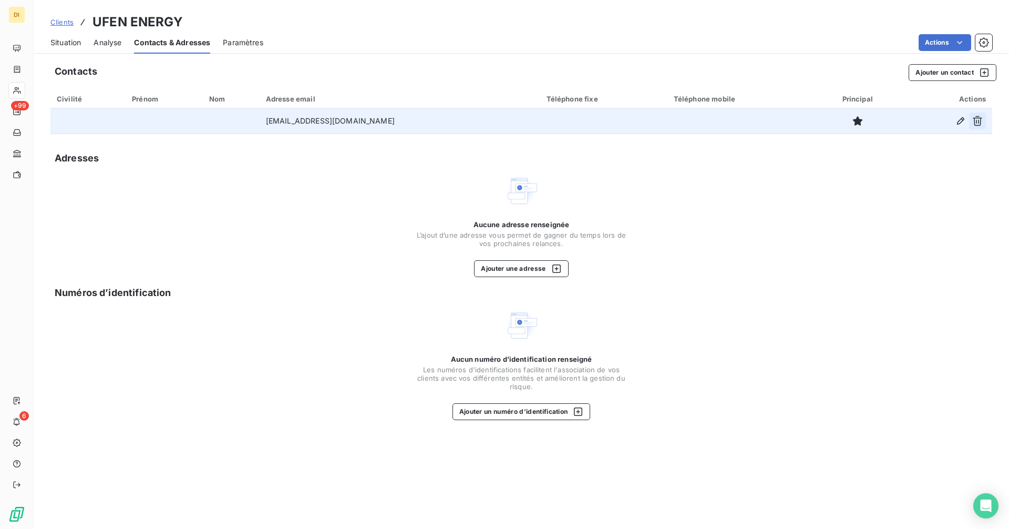
click at [975, 120] on icon "button" at bounding box center [977, 121] width 11 height 11
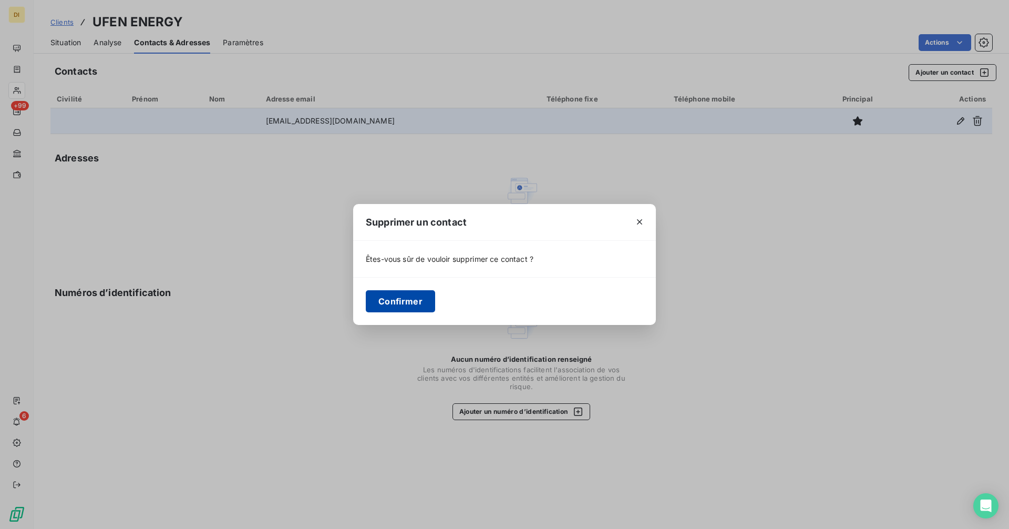
click at [385, 300] on button "Confirmer" at bounding box center [400, 301] width 69 height 22
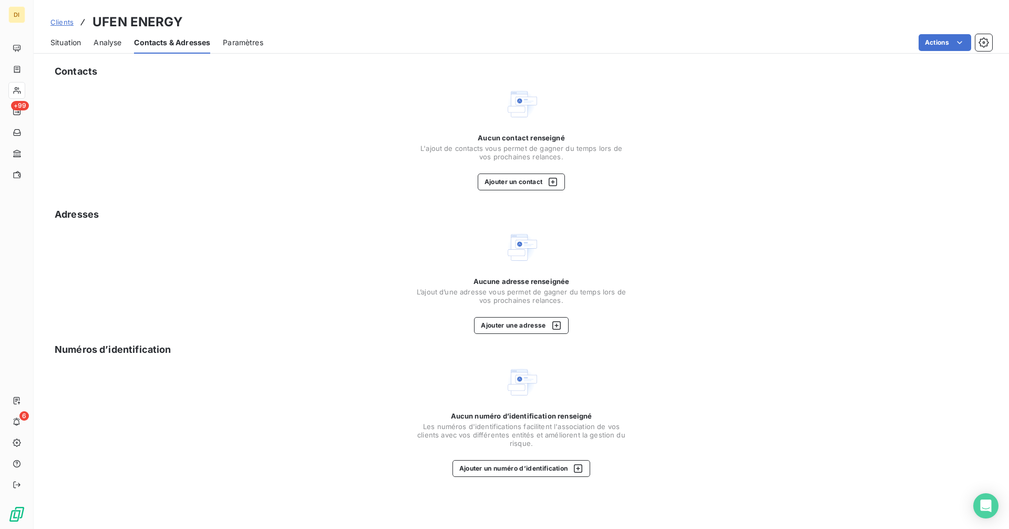
click at [78, 40] on span "Situation" at bounding box center [65, 42] width 30 height 11
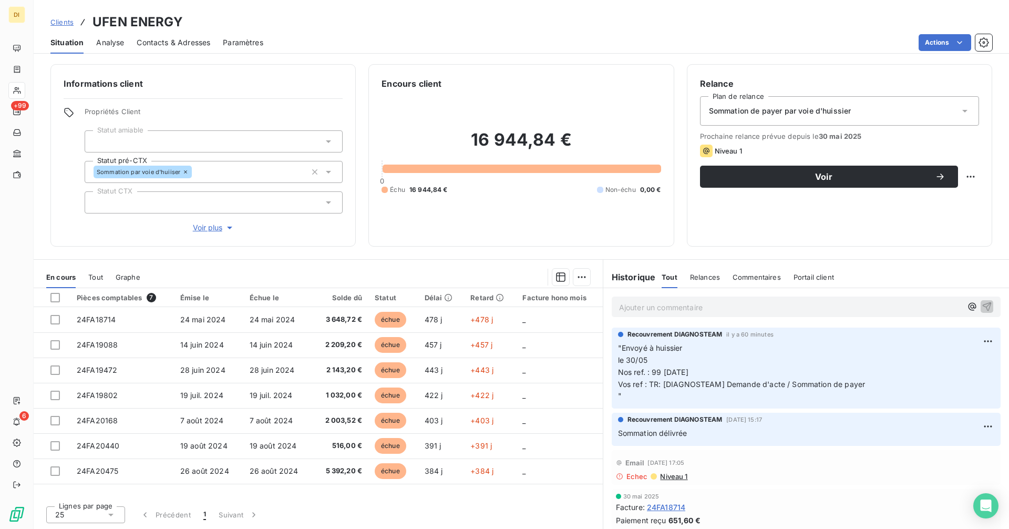
click at [162, 45] on span "Contacts & Adresses" at bounding box center [174, 42] width 74 height 11
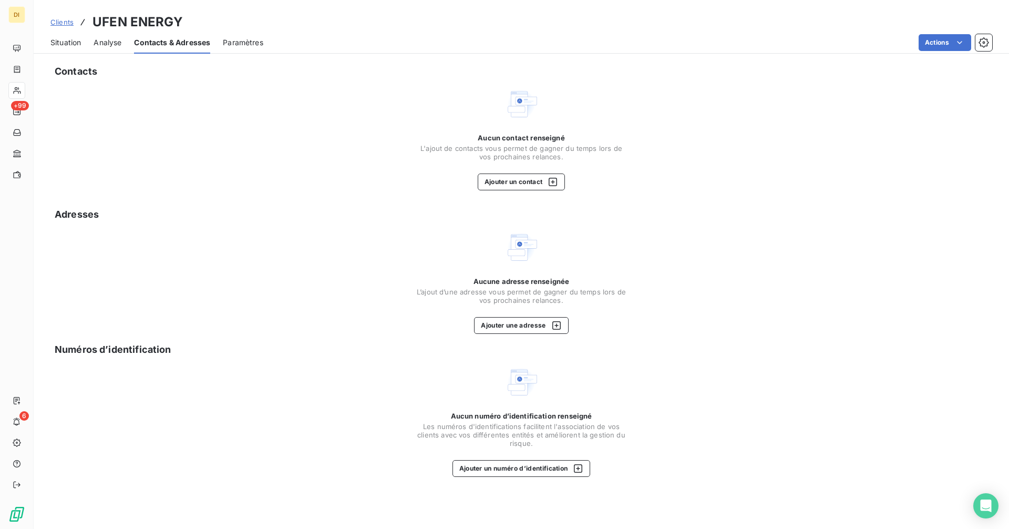
click at [71, 44] on span "Situation" at bounding box center [65, 42] width 30 height 11
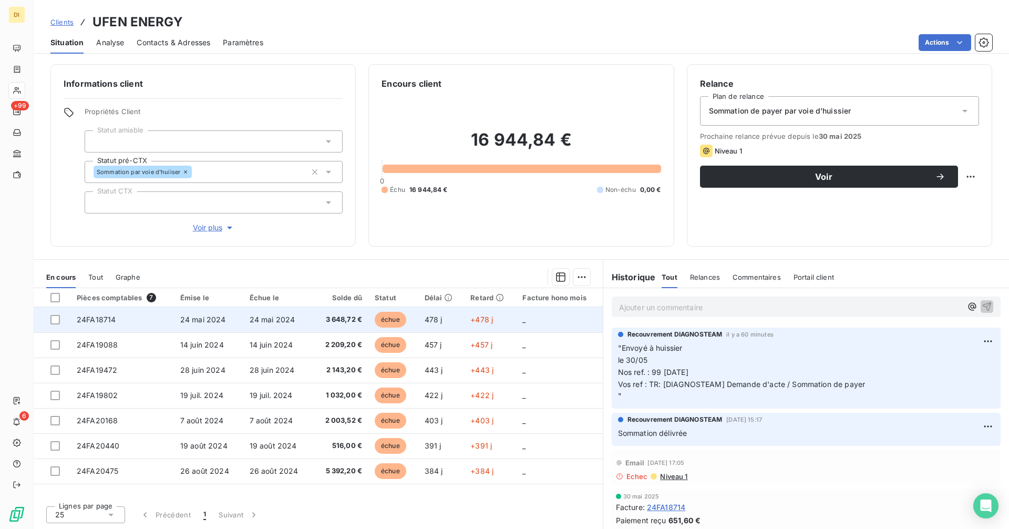
click at [203, 323] on span "24 mai 2024" at bounding box center [203, 319] width 46 height 9
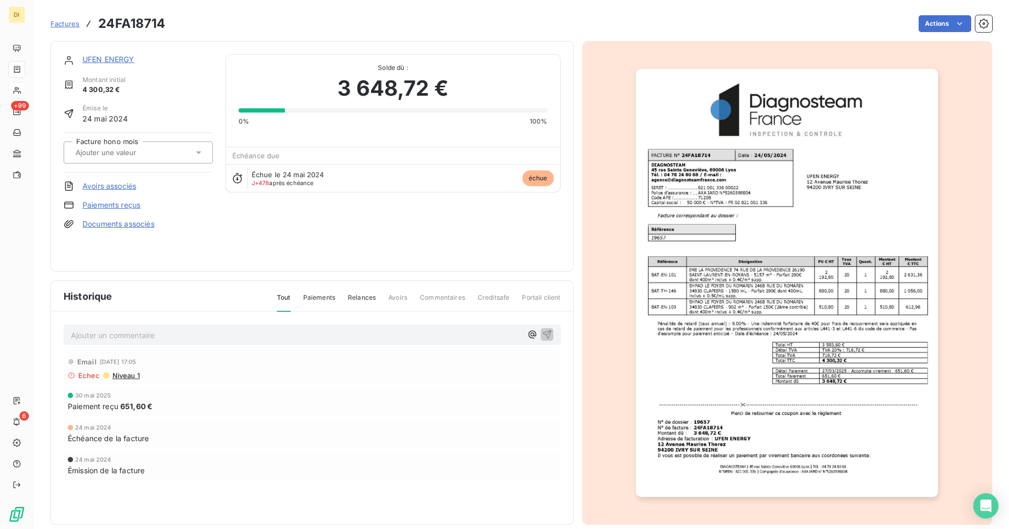
click at [145, 25] on h3 "24FA18714" at bounding box center [131, 23] width 67 height 19
copy h3 "24FA18714"
click at [125, 59] on link "UFEN ENERGY" at bounding box center [109, 59] width 52 height 9
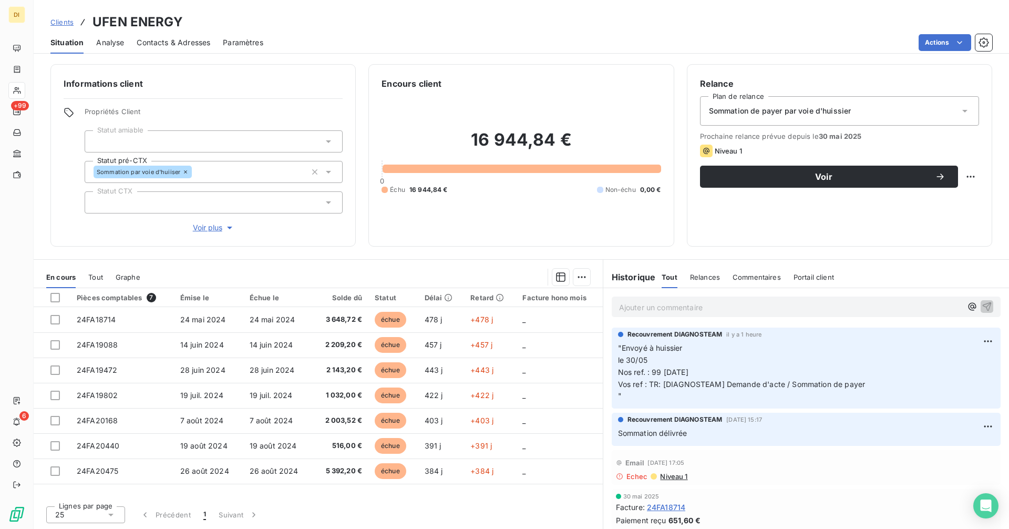
click at [194, 46] on span "Contacts & Adresses" at bounding box center [174, 42] width 74 height 11
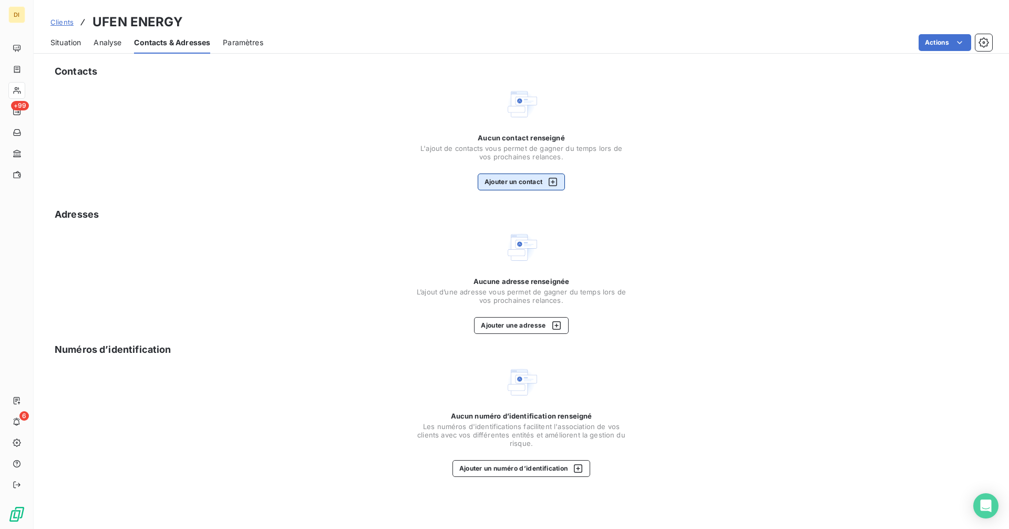
click at [526, 182] on button "Ajouter un contact" at bounding box center [522, 181] width 88 height 17
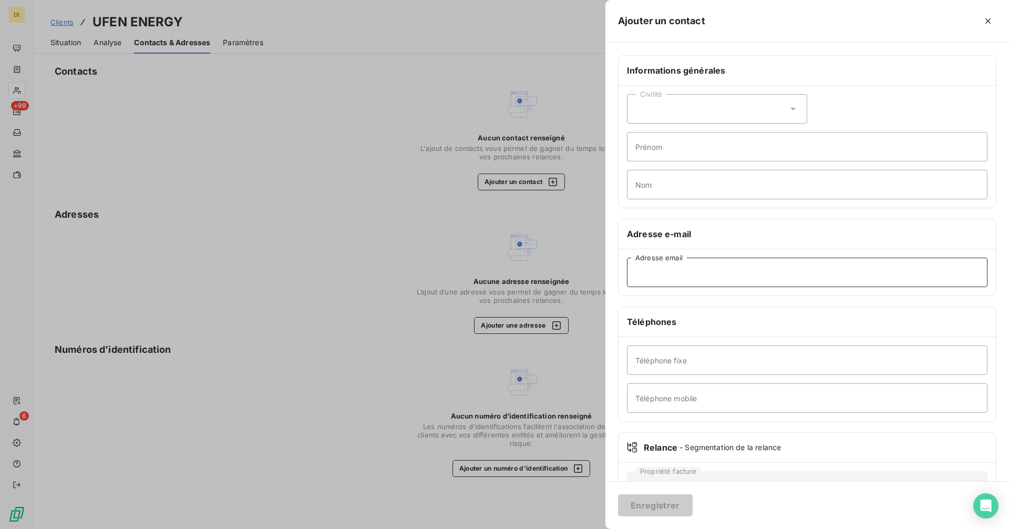
click at [707, 279] on input "Adresse email" at bounding box center [807, 272] width 361 height 29
paste input "[DOMAIN_NAME][EMAIL_ADDRESS][DOMAIN_NAME]"
type input "[DOMAIN_NAME][EMAIL_ADDRESS][DOMAIN_NAME]"
click at [656, 506] on button "Enregistrer" at bounding box center [655, 505] width 75 height 22
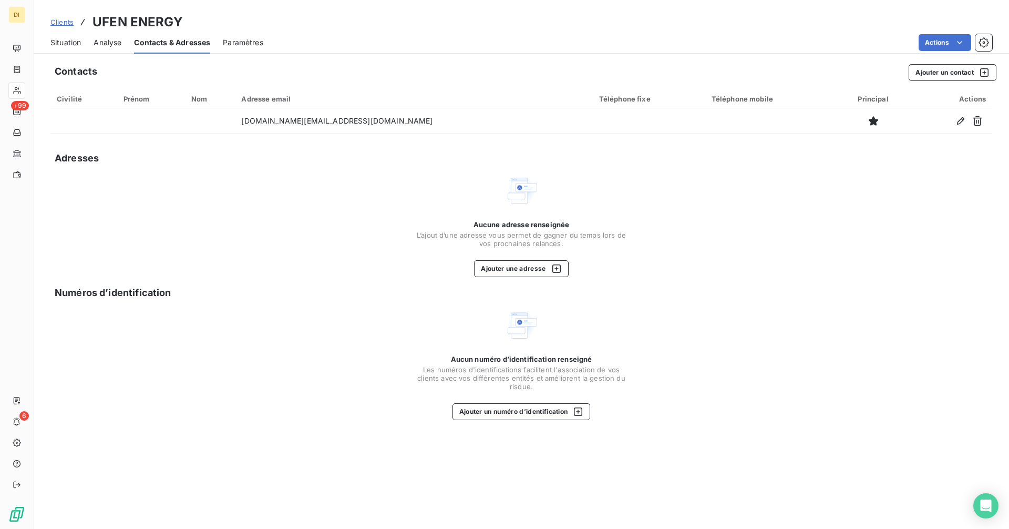
click at [67, 42] on span "Situation" at bounding box center [65, 42] width 30 height 11
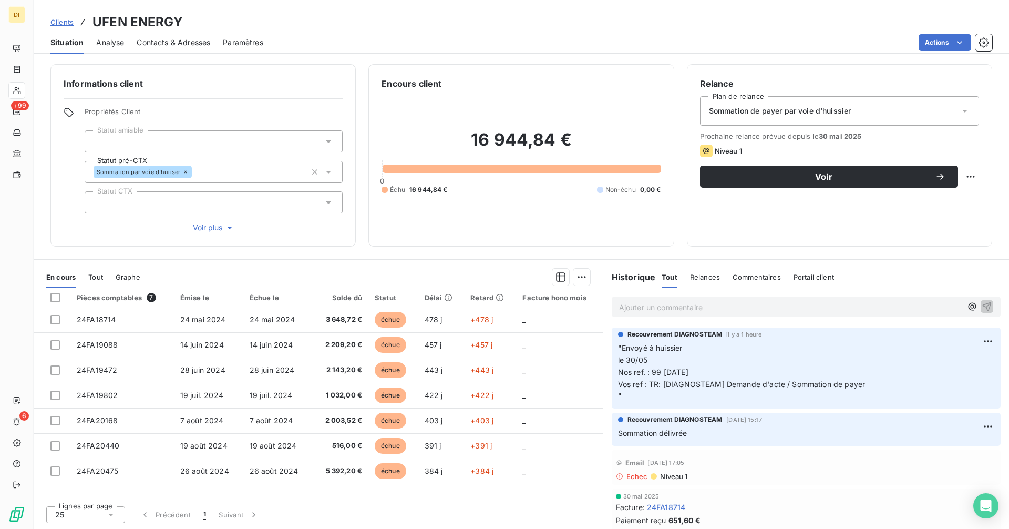
click at [816, 115] on span "Sommation de payer par voie d'huissier" at bounding box center [780, 111] width 142 height 11
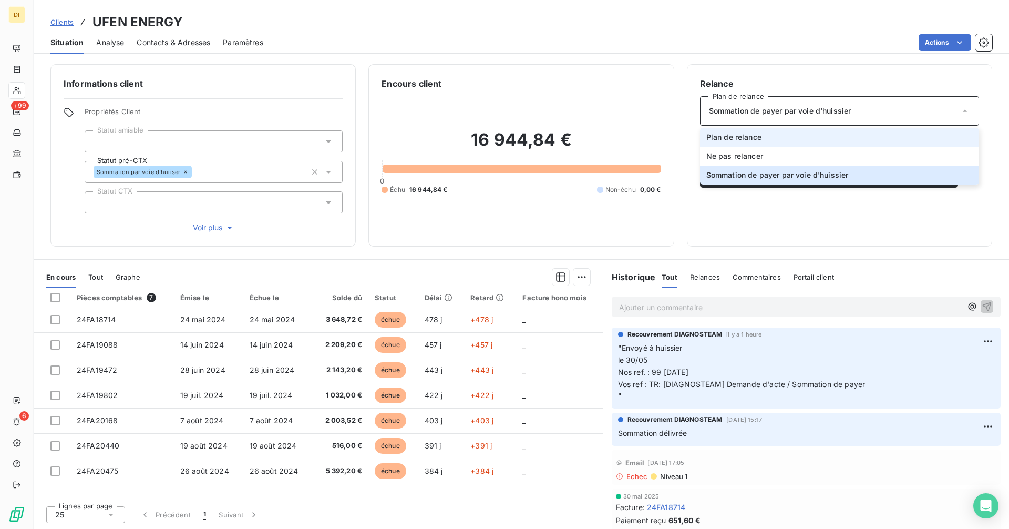
click at [813, 136] on li "Plan de relance" at bounding box center [839, 137] width 279 height 19
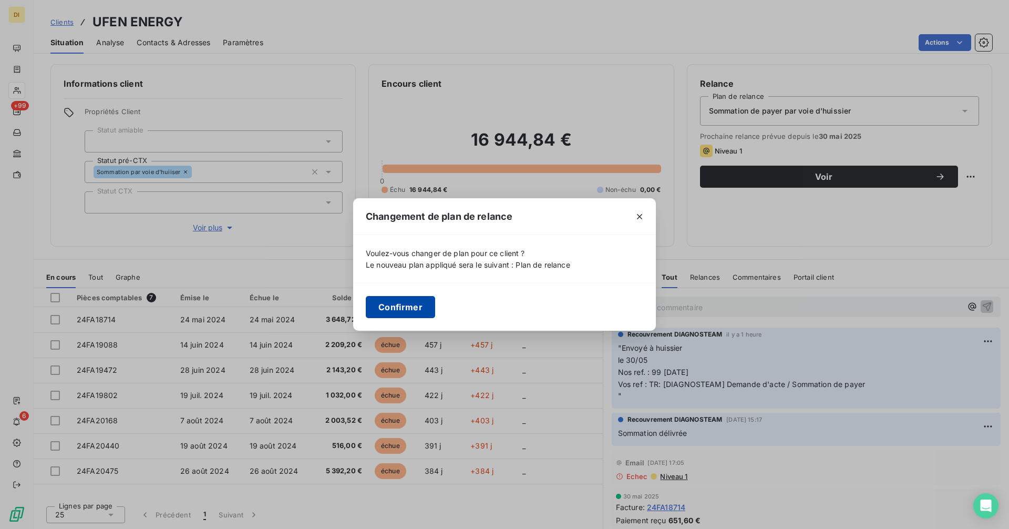
click at [421, 308] on button "Confirmer" at bounding box center [400, 307] width 69 height 22
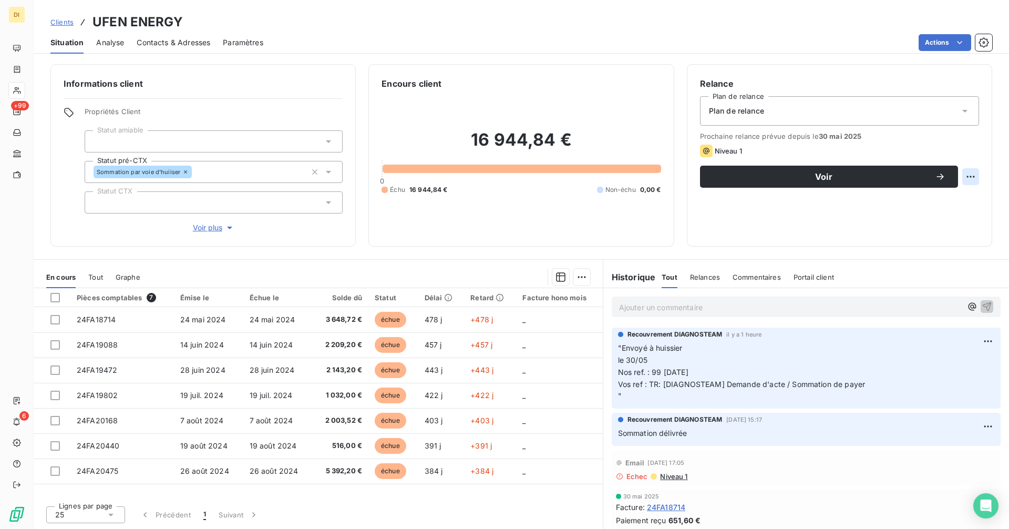
click at [973, 181] on html "DI +99 6 Clients UFEN ENERGY Situation Analyse Contacts & Adresses Paramètres A…" at bounding box center [504, 264] width 1009 height 529
click at [955, 199] on div "Replanifier cette action" at bounding box center [927, 199] width 94 height 17
select select "8"
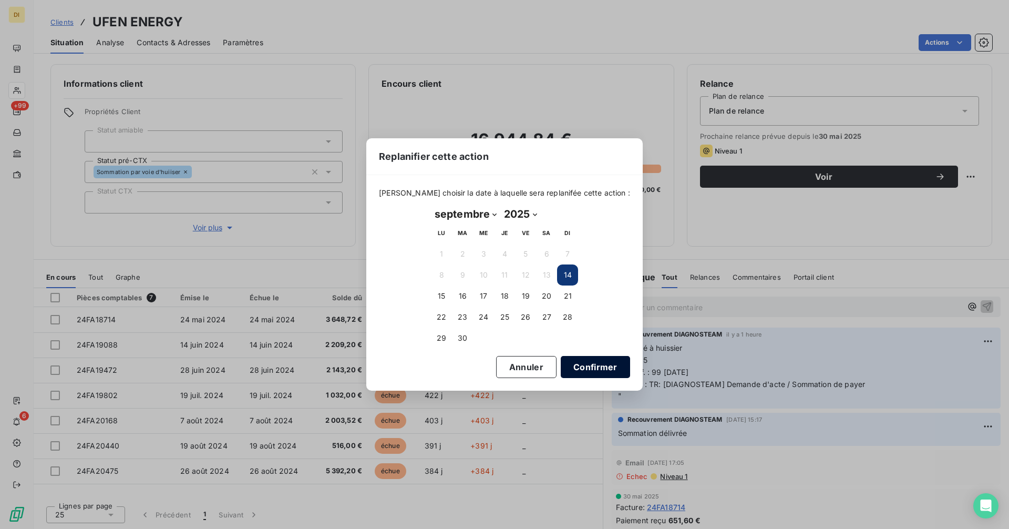
click at [598, 365] on button "Confirmer" at bounding box center [595, 367] width 69 height 22
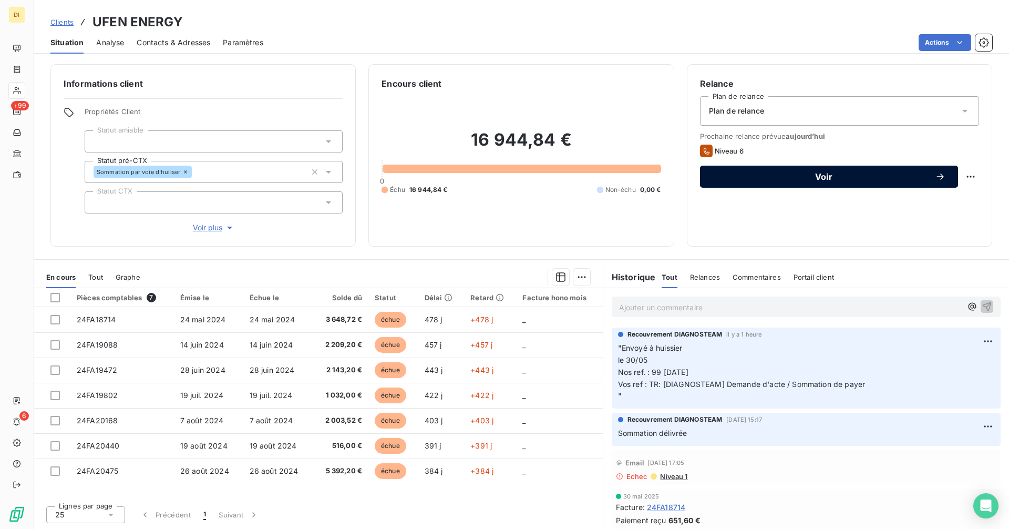
click at [788, 181] on div "Voir" at bounding box center [829, 176] width 233 height 11
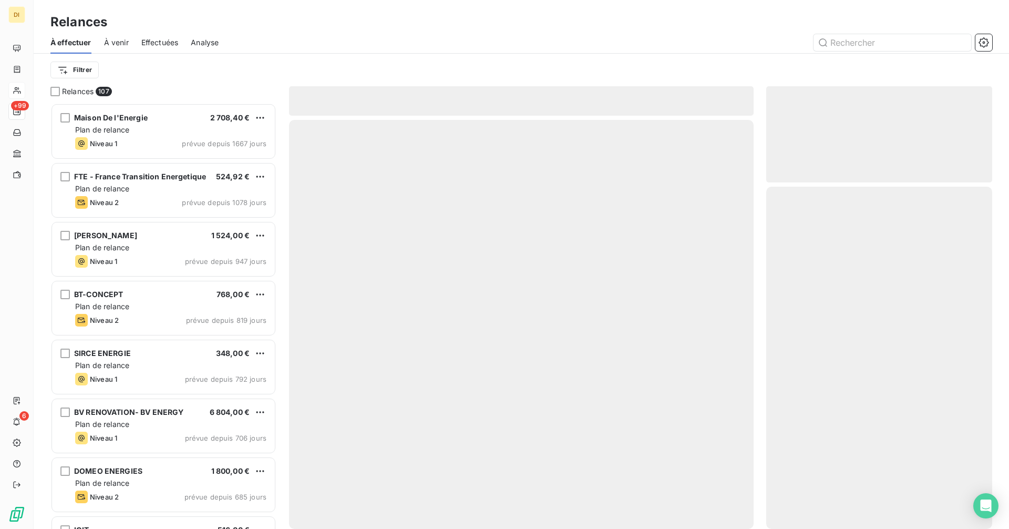
scroll to position [418, 218]
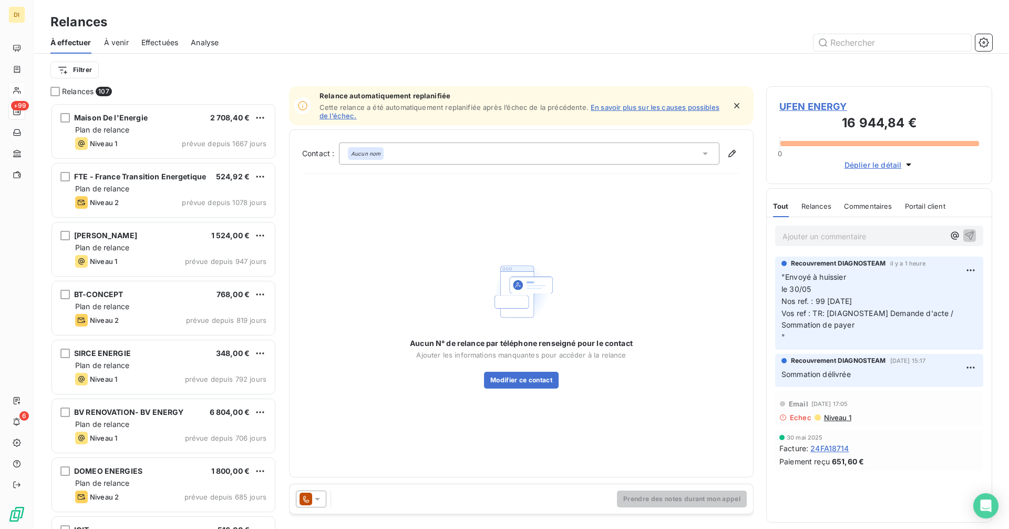
click at [304, 500] on icon at bounding box center [306, 498] width 13 height 13
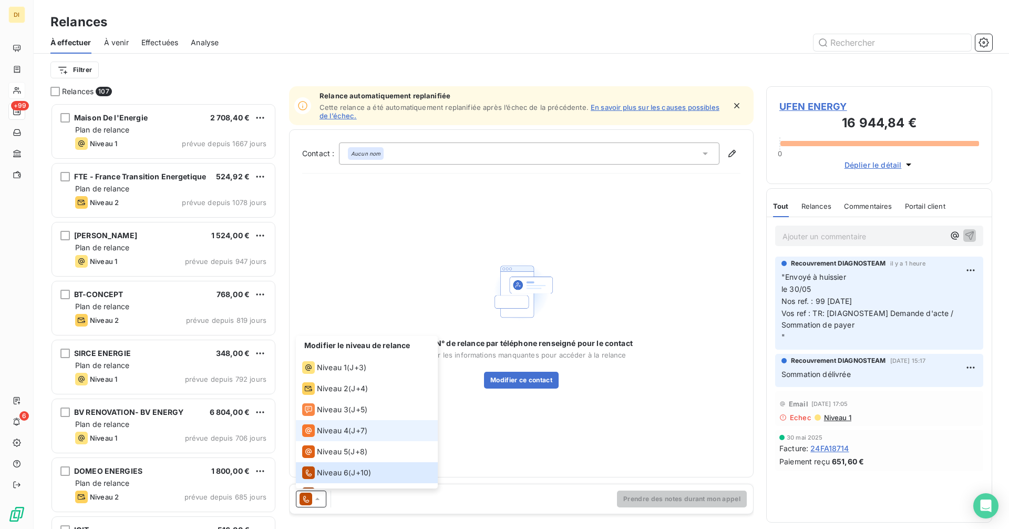
click at [332, 430] on span "Niveau 4" at bounding box center [333, 430] width 32 height 11
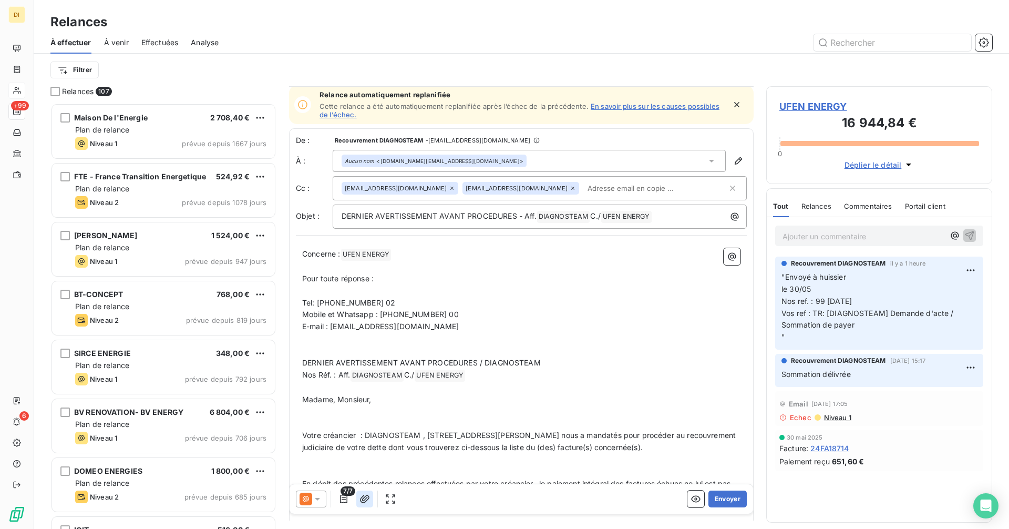
click at [366, 498] on icon "button" at bounding box center [364, 499] width 9 height 8
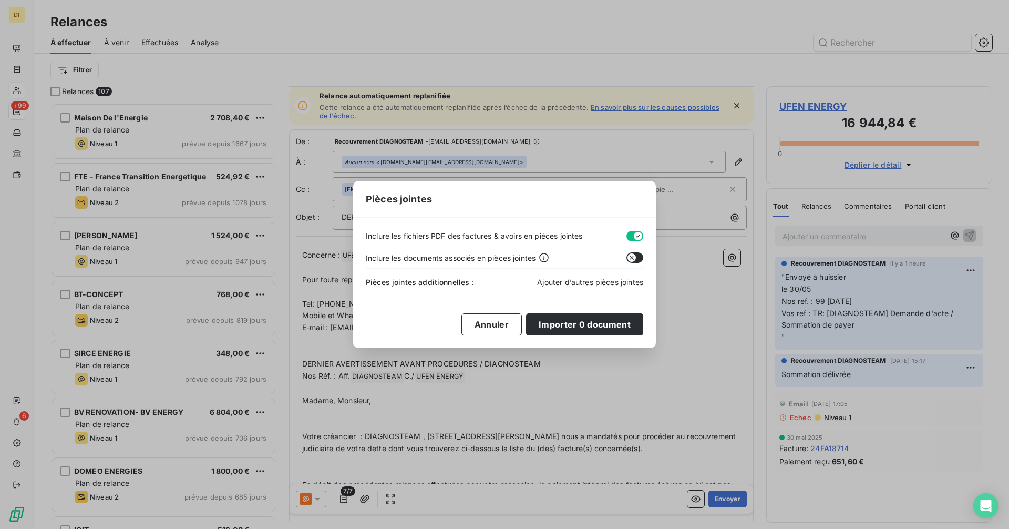
click at [633, 234] on button "button" at bounding box center [634, 236] width 17 height 11
click at [562, 281] on span "Ajouter d’autres pièces jointes" at bounding box center [590, 281] width 106 height 9
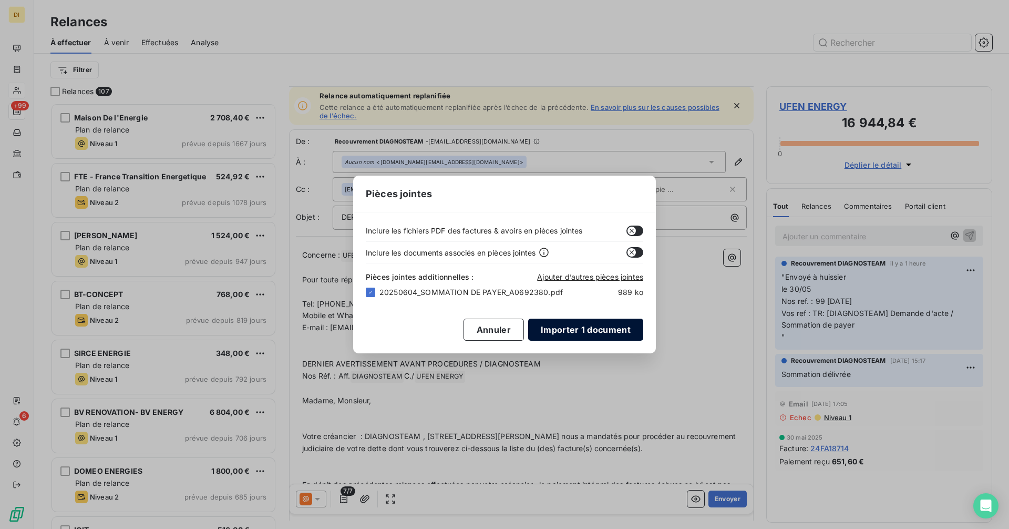
click at [578, 322] on button "Importer 1 document" at bounding box center [585, 329] width 115 height 22
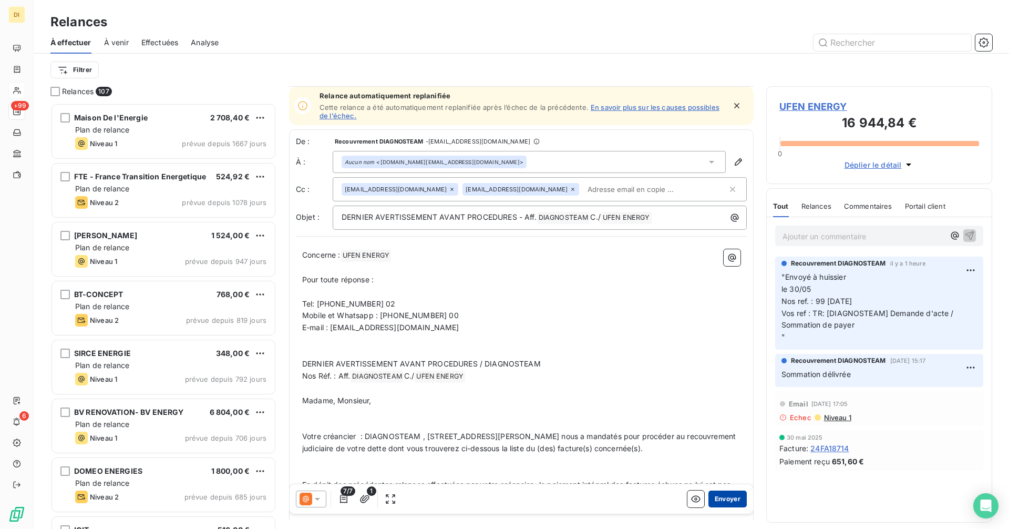
click at [722, 498] on button "Envoyer" at bounding box center [727, 498] width 38 height 17
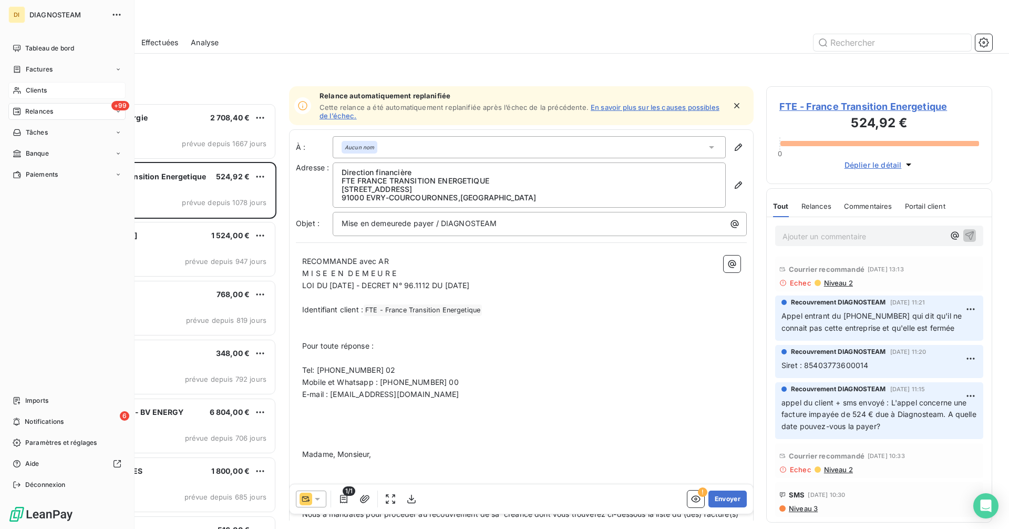
click at [36, 89] on span "Clients" at bounding box center [36, 90] width 21 height 9
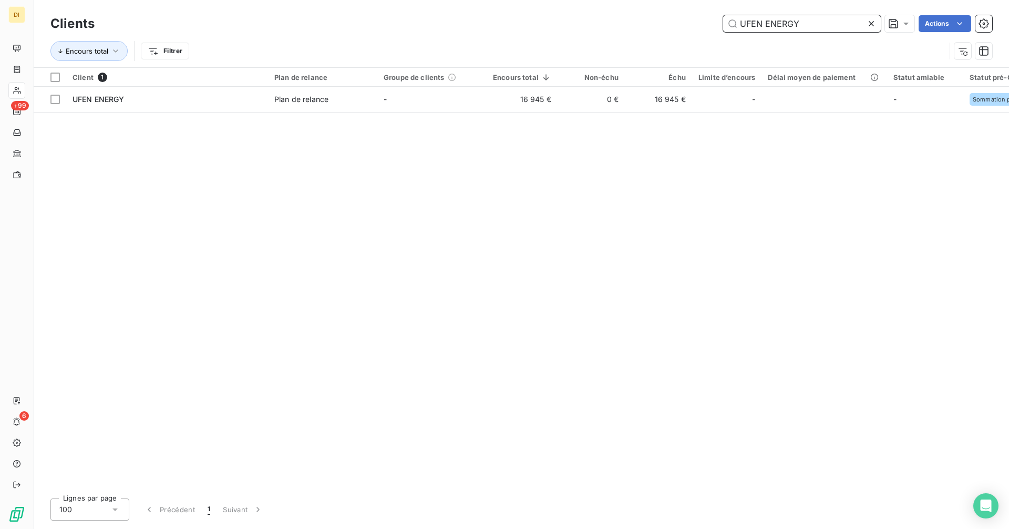
drag, startPoint x: 813, startPoint y: 22, endPoint x: 672, endPoint y: 32, distance: 141.7
click at [672, 32] on div "UFEN ENERGY Actions" at bounding box center [549, 23] width 885 height 17
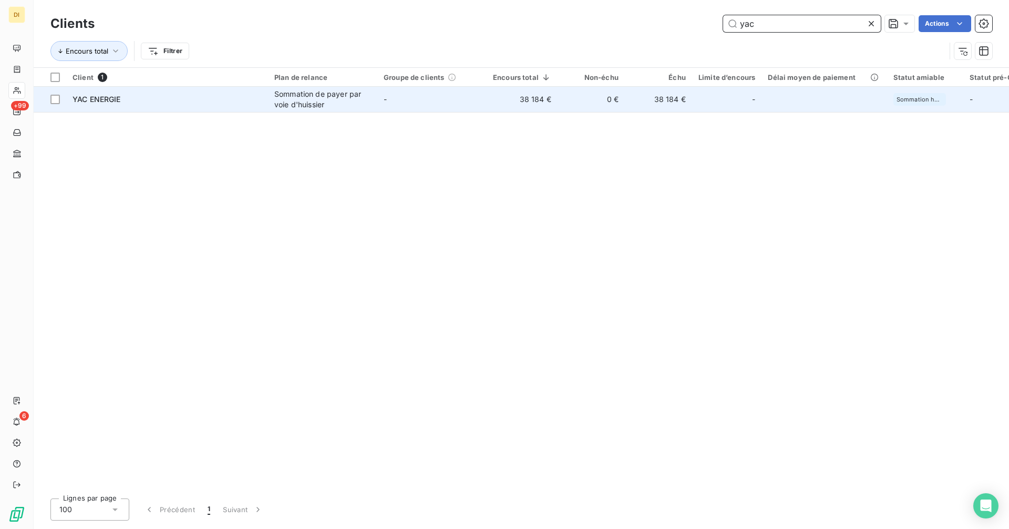
type input "yac"
click at [353, 109] on div "Sommation de payer par voie d'huissier" at bounding box center [322, 99] width 97 height 21
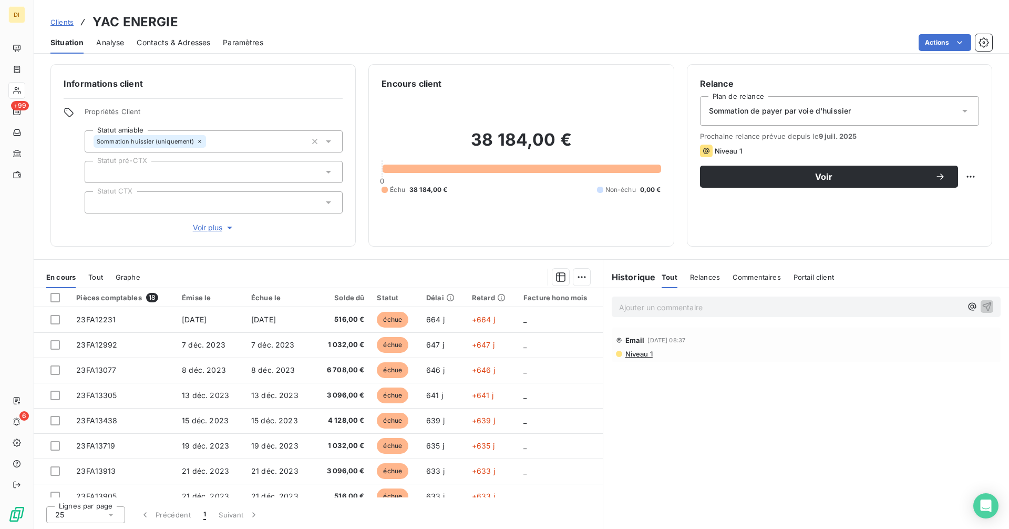
drag, startPoint x: 168, startPoint y: 42, endPoint x: 183, endPoint y: 53, distance: 18.5
click at [170, 45] on span "Contacts & Adresses" at bounding box center [174, 42] width 74 height 11
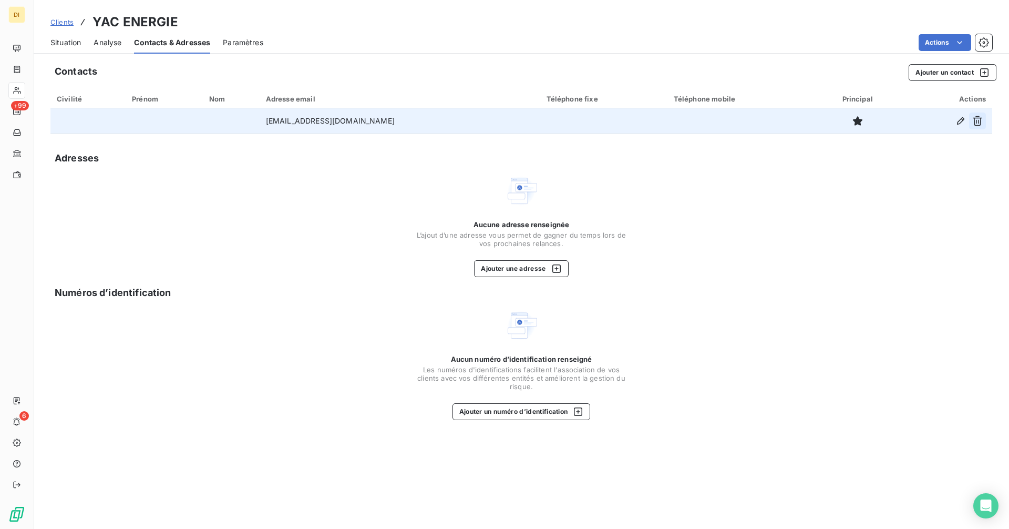
click at [981, 122] on icon "button" at bounding box center [977, 121] width 9 height 10
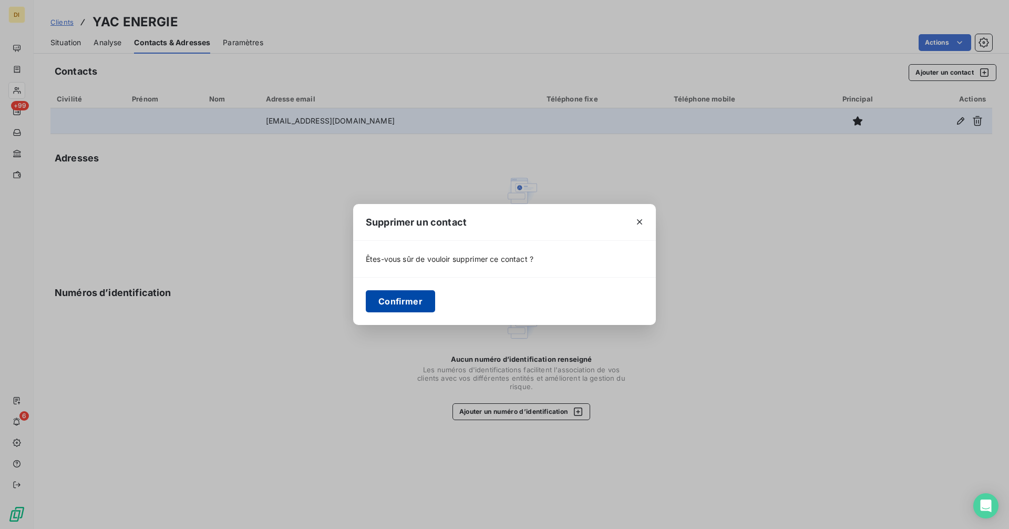
click at [402, 300] on button "Confirmer" at bounding box center [400, 301] width 69 height 22
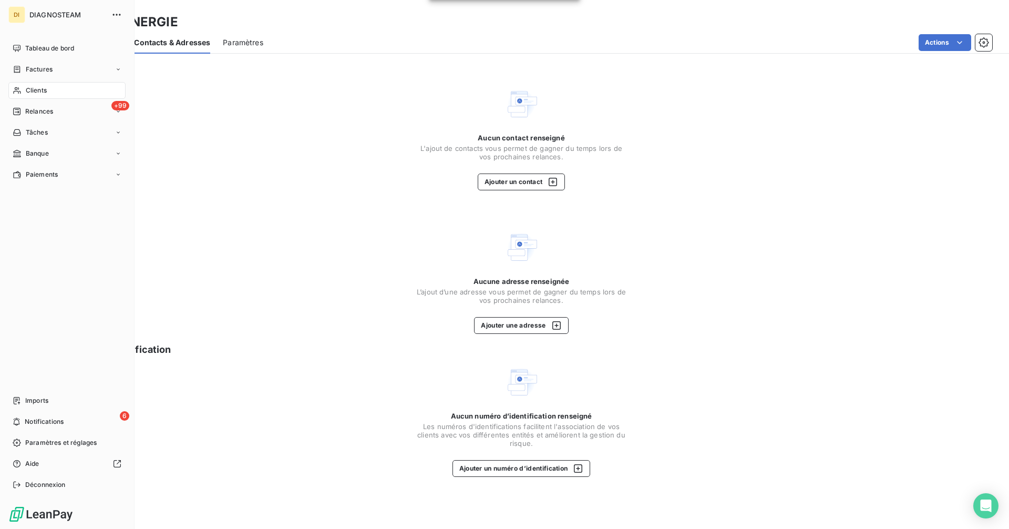
click at [43, 91] on span "Clients" at bounding box center [36, 90] width 21 height 9
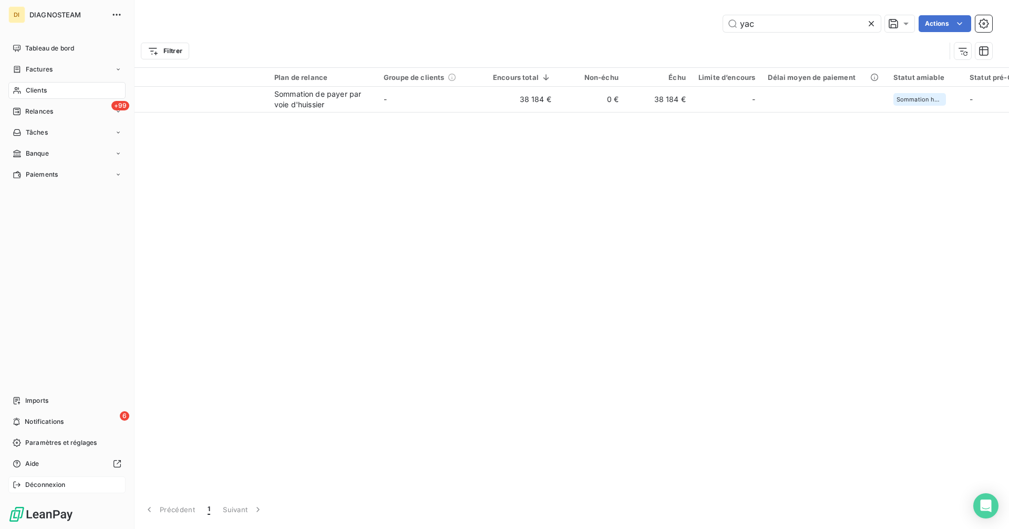
click at [30, 486] on span "Déconnexion" at bounding box center [45, 484] width 40 height 9
